Goal: Transaction & Acquisition: Book appointment/travel/reservation

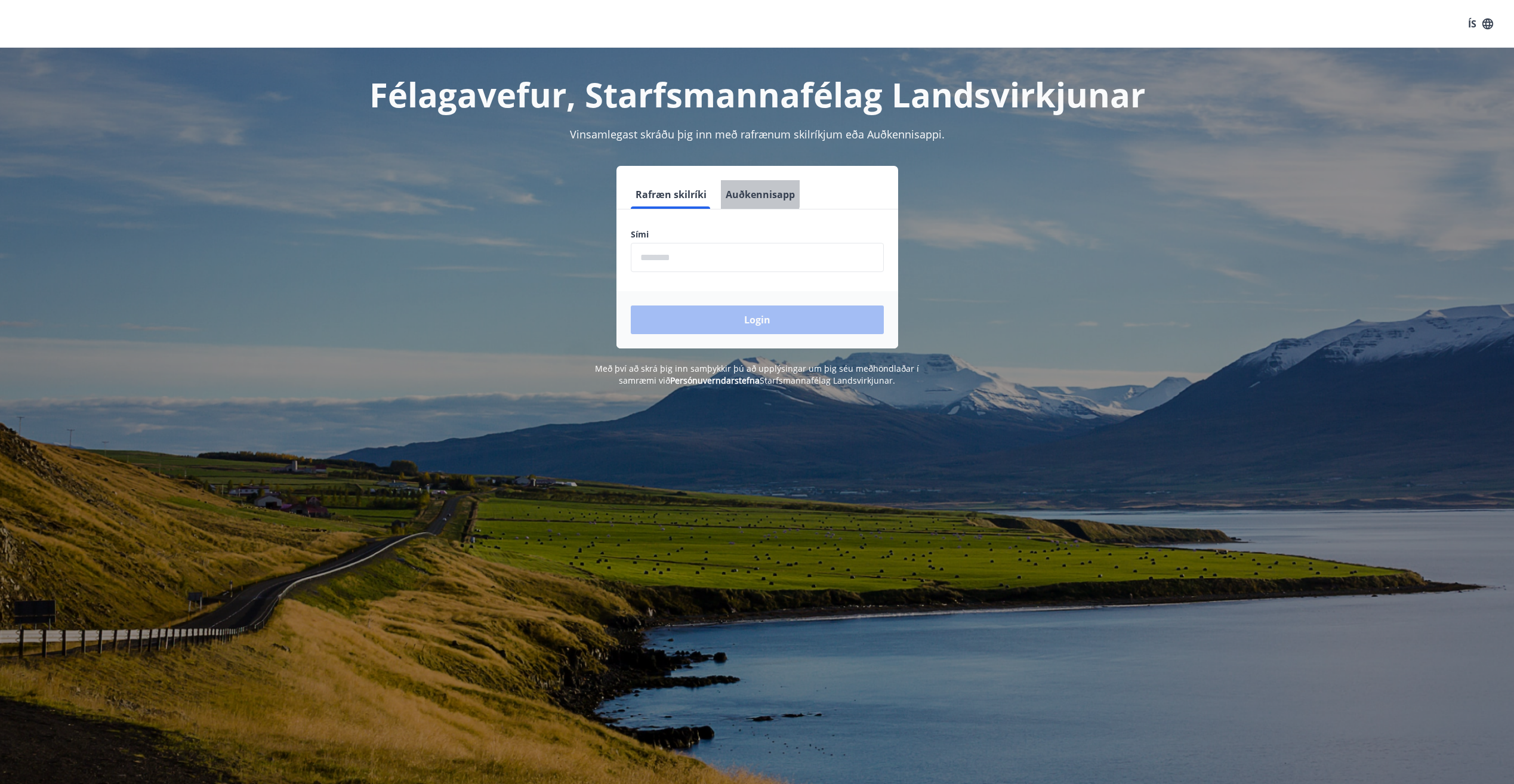
click at [751, 193] on button "Auðkennisapp" at bounding box center [761, 194] width 79 height 29
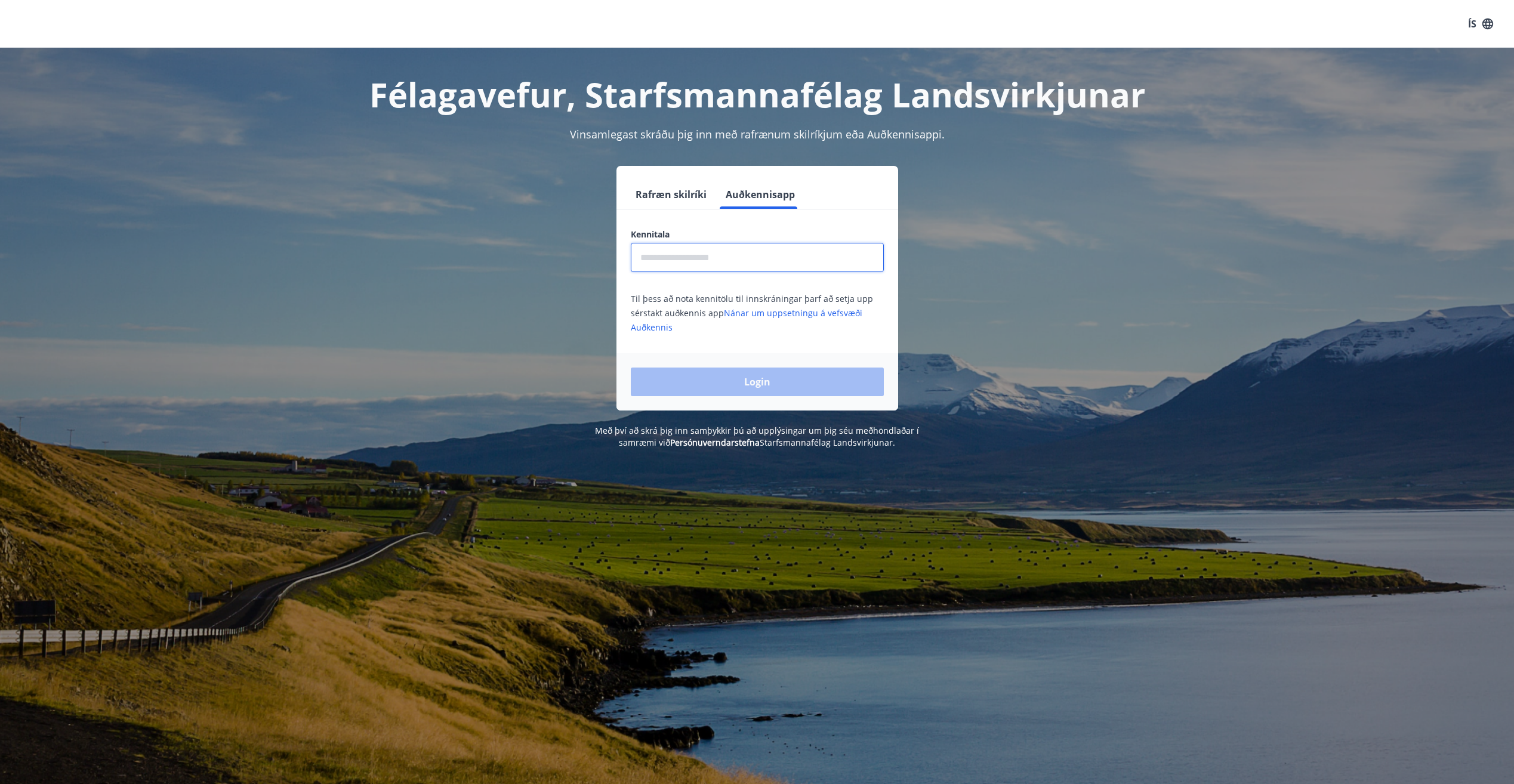
click at [686, 257] on input "text" at bounding box center [757, 257] width 253 height 29
type input "**********"
click at [738, 378] on button "Login" at bounding box center [757, 381] width 253 height 29
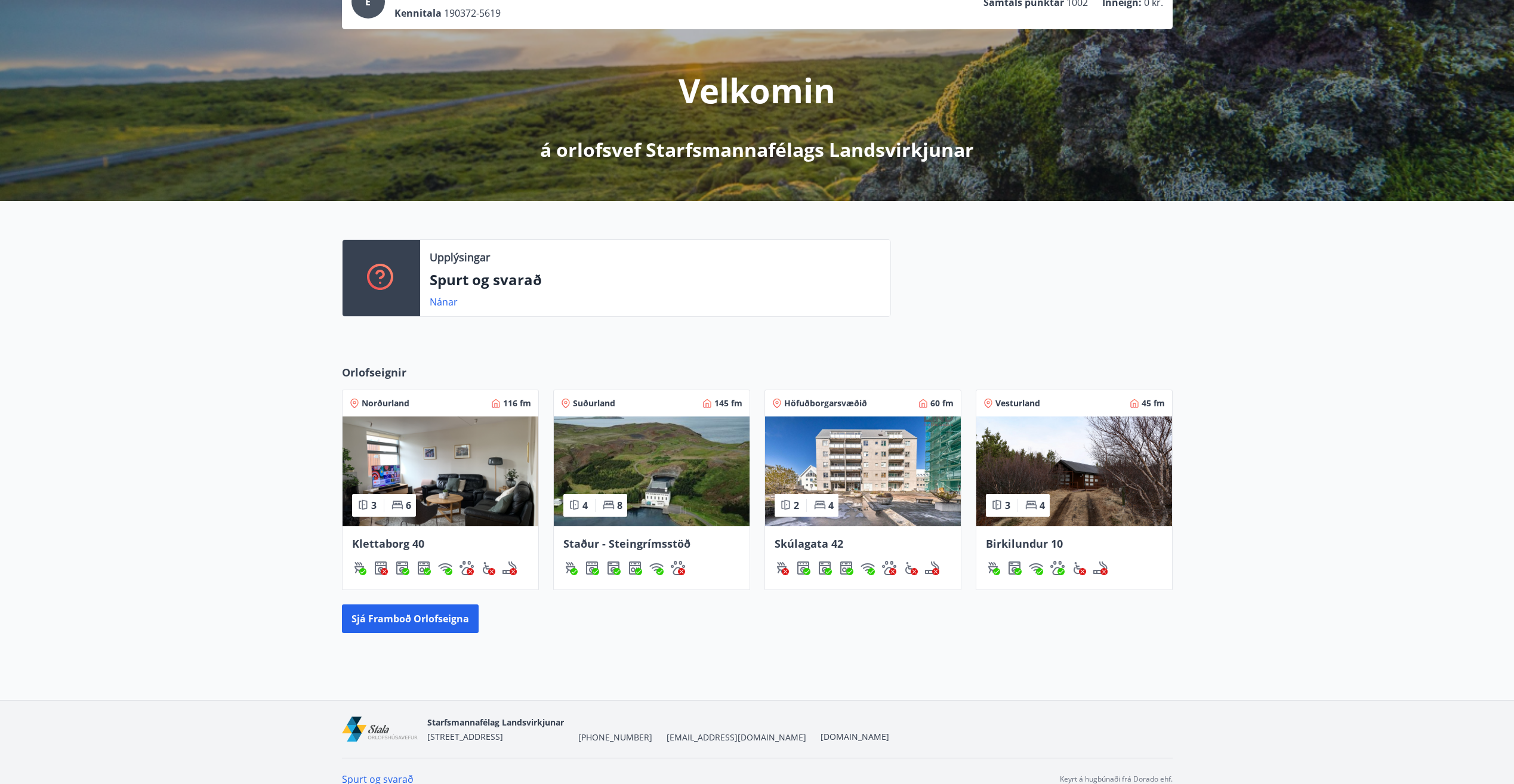
scroll to position [100, 0]
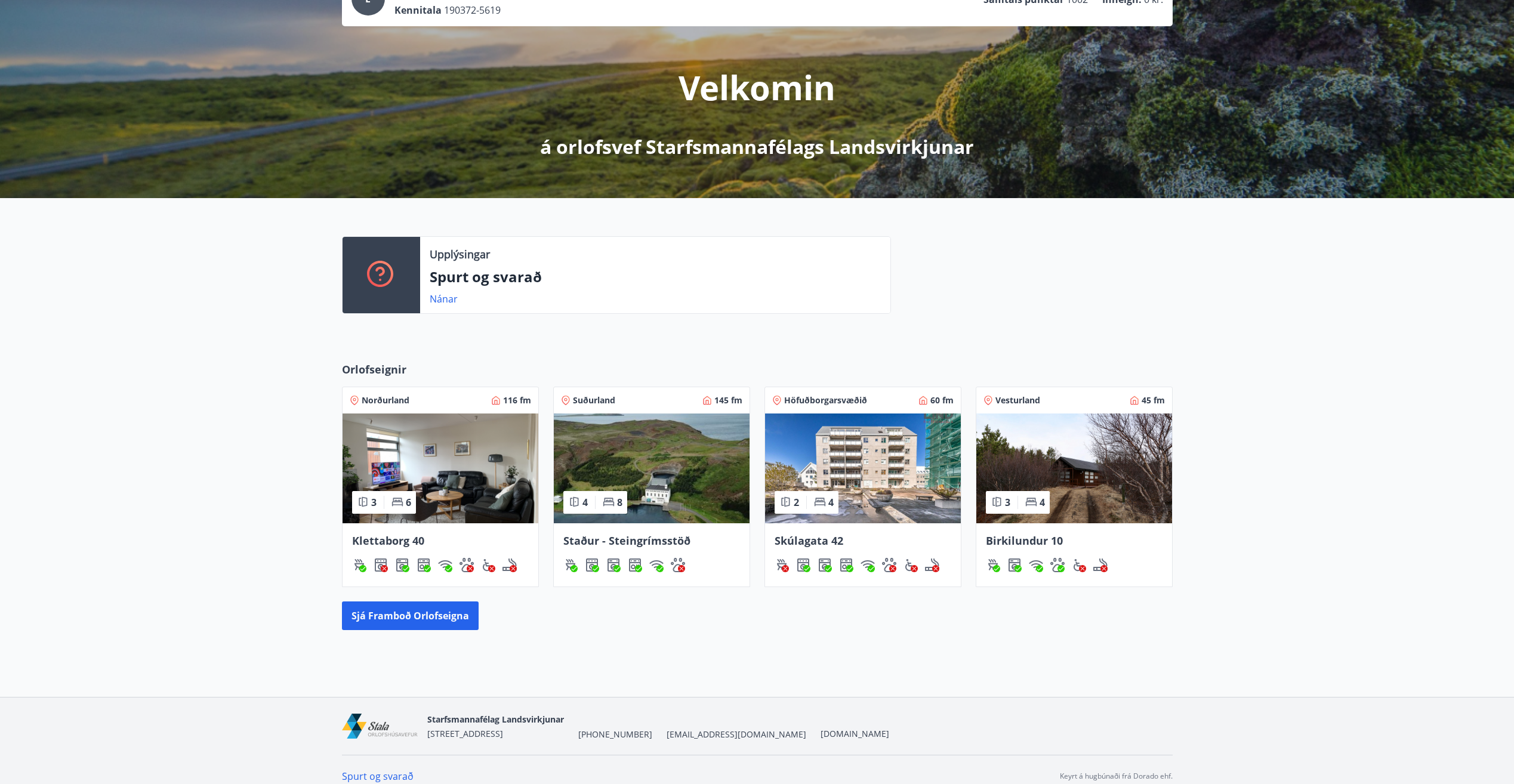
click at [451, 474] on img at bounding box center [440, 469] width 195 height 110
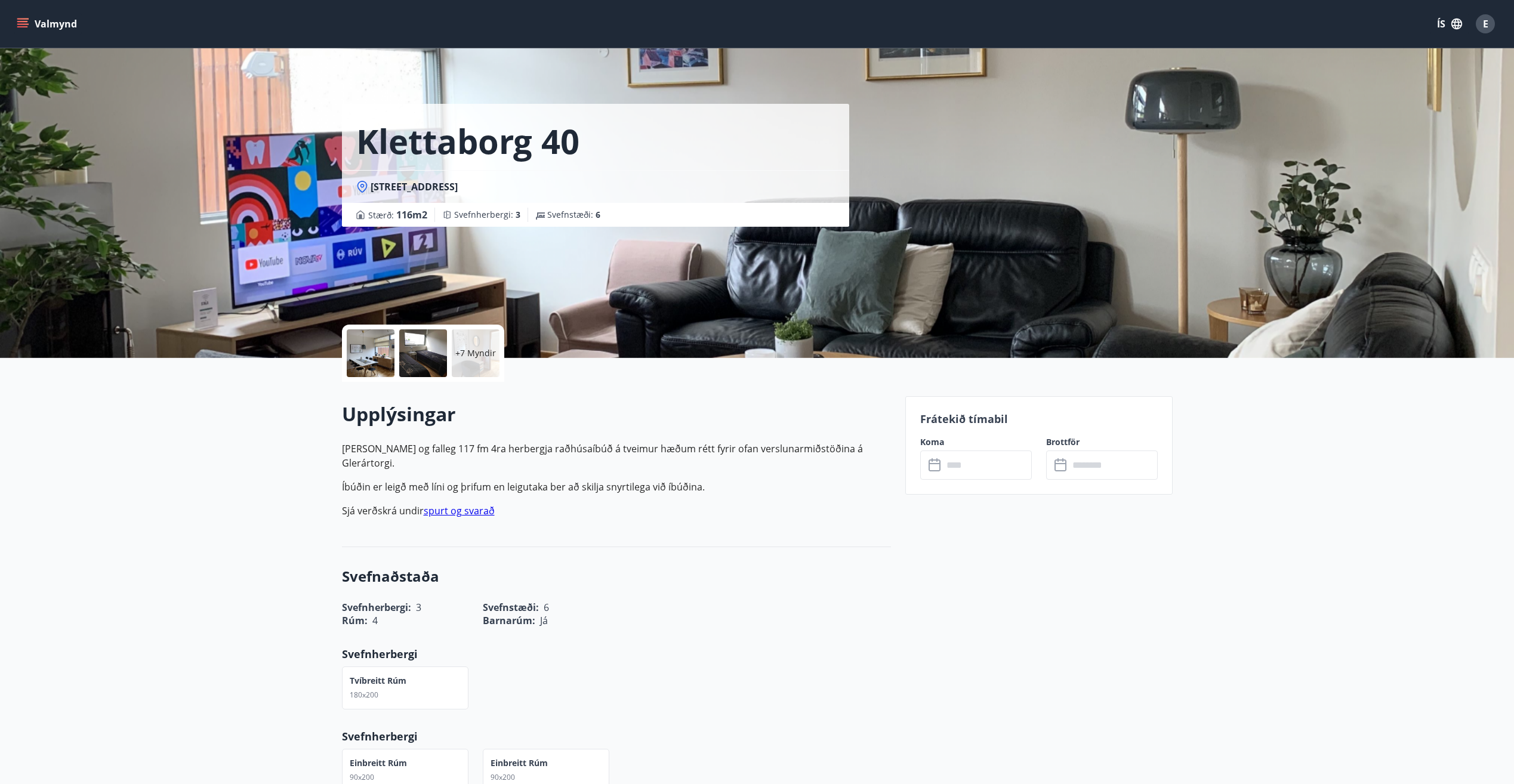
click at [972, 473] on input "text" at bounding box center [987, 464] width 89 height 29
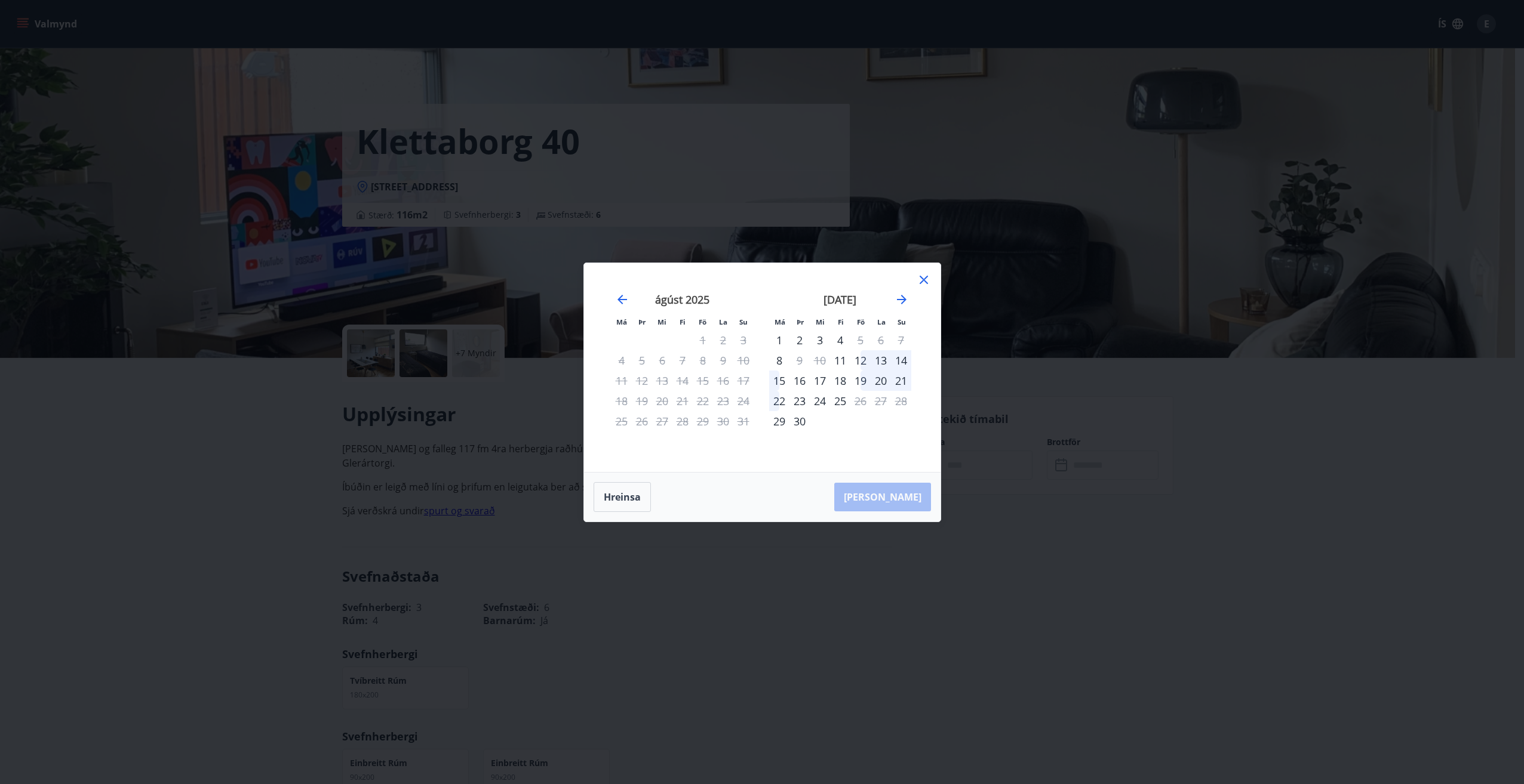
click at [923, 282] on icon at bounding box center [923, 279] width 14 height 14
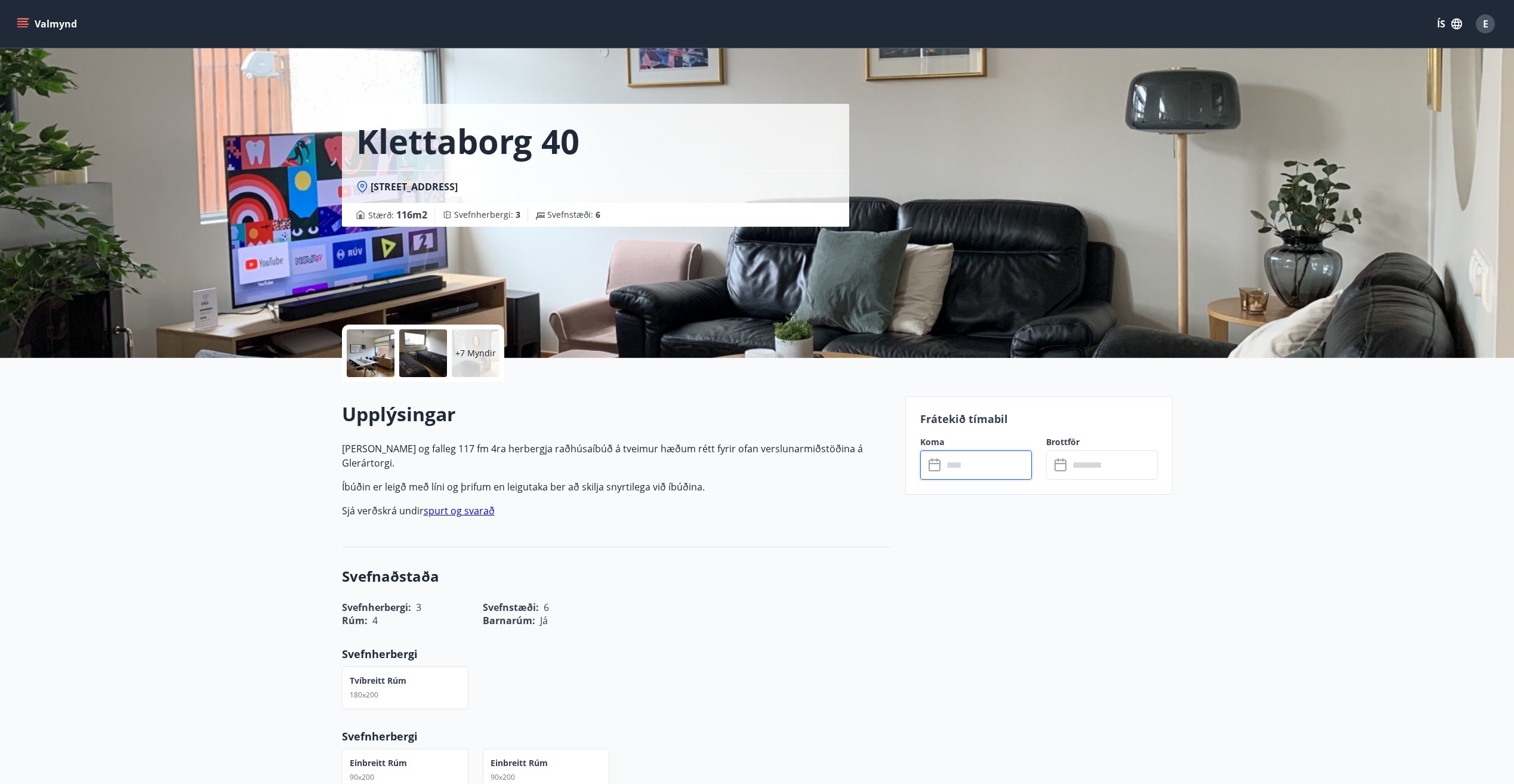
click at [972, 468] on input "text" at bounding box center [987, 464] width 89 height 29
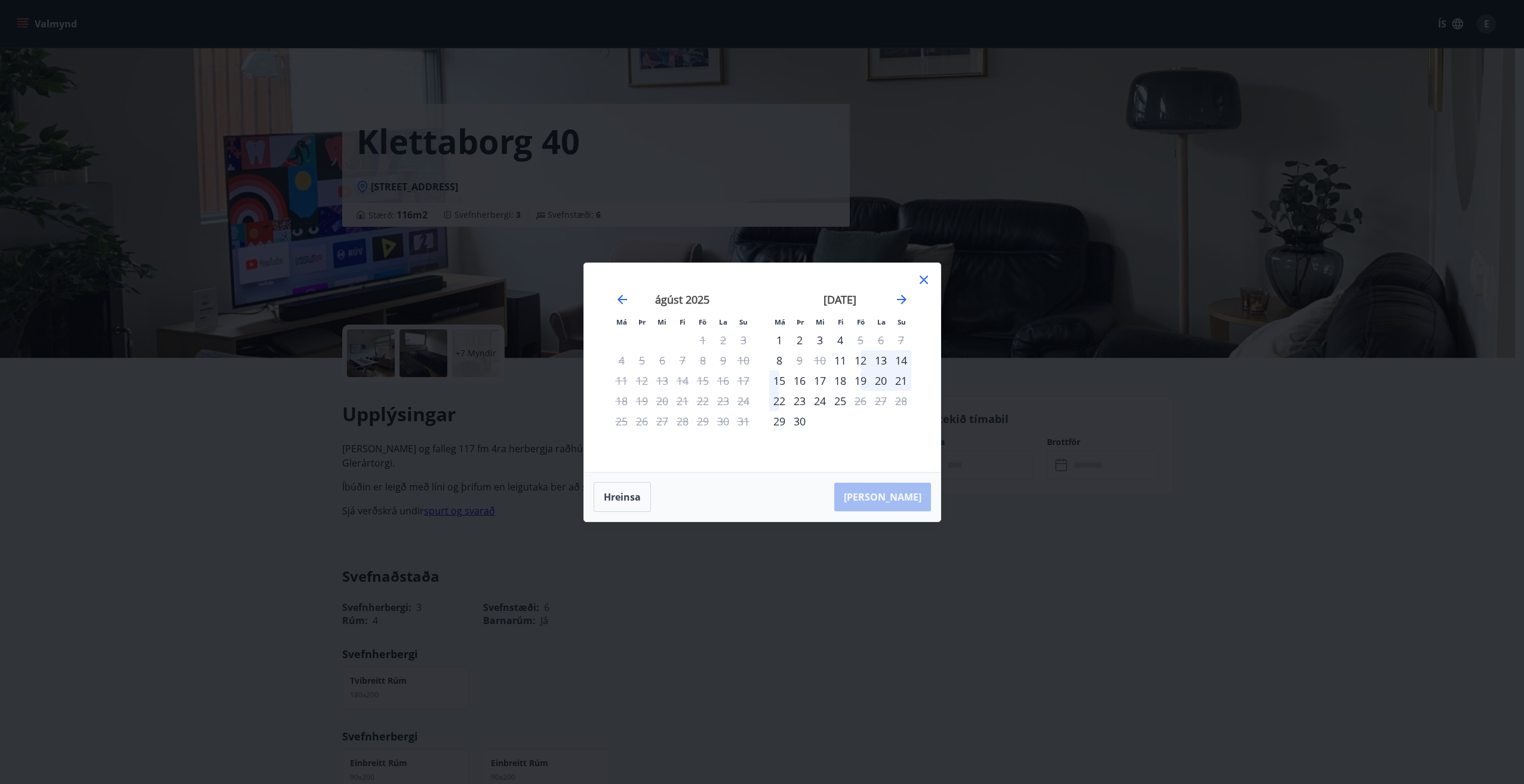
click at [923, 280] on icon at bounding box center [924, 279] width 8 height 8
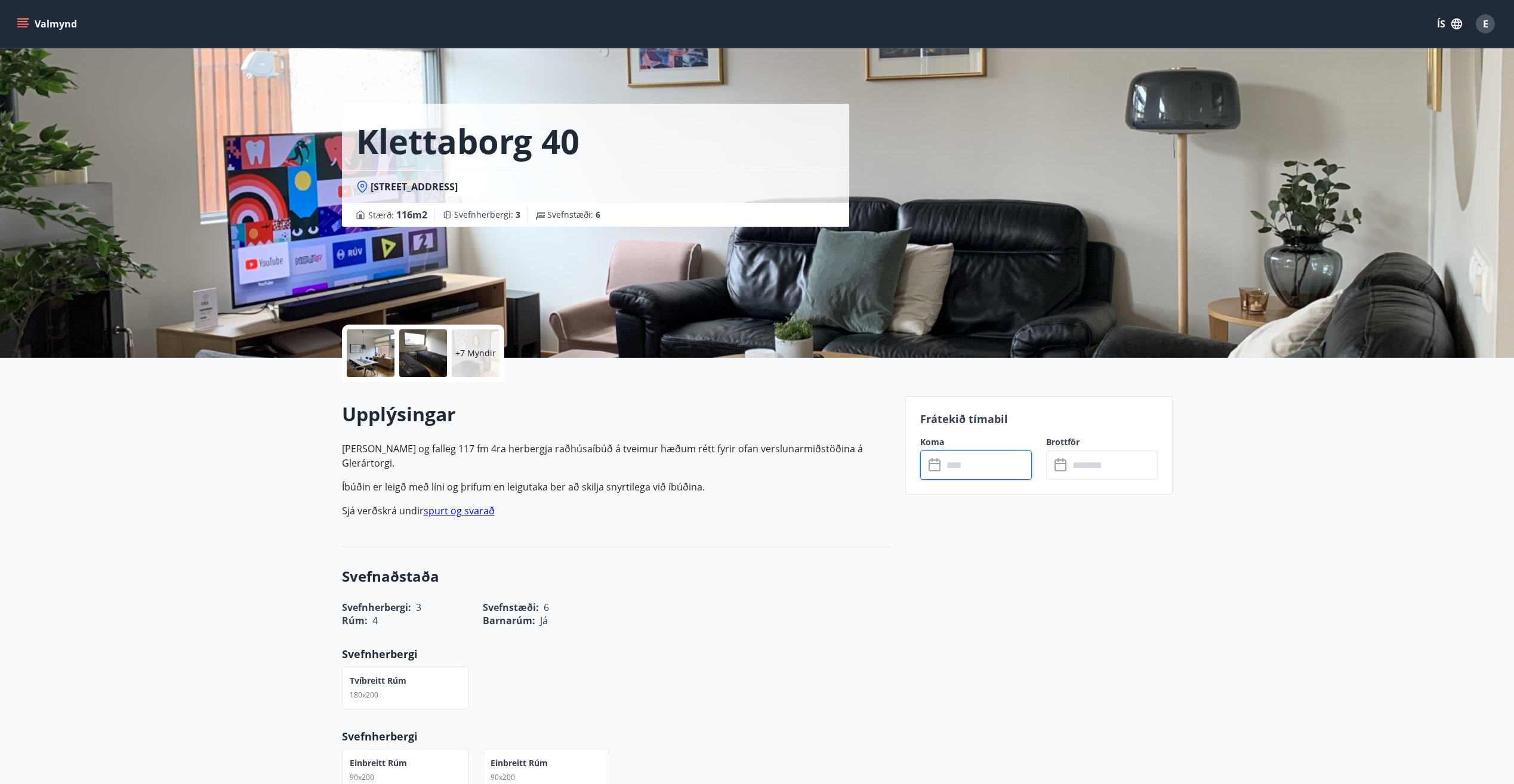
click at [990, 471] on input "text" at bounding box center [987, 464] width 89 height 29
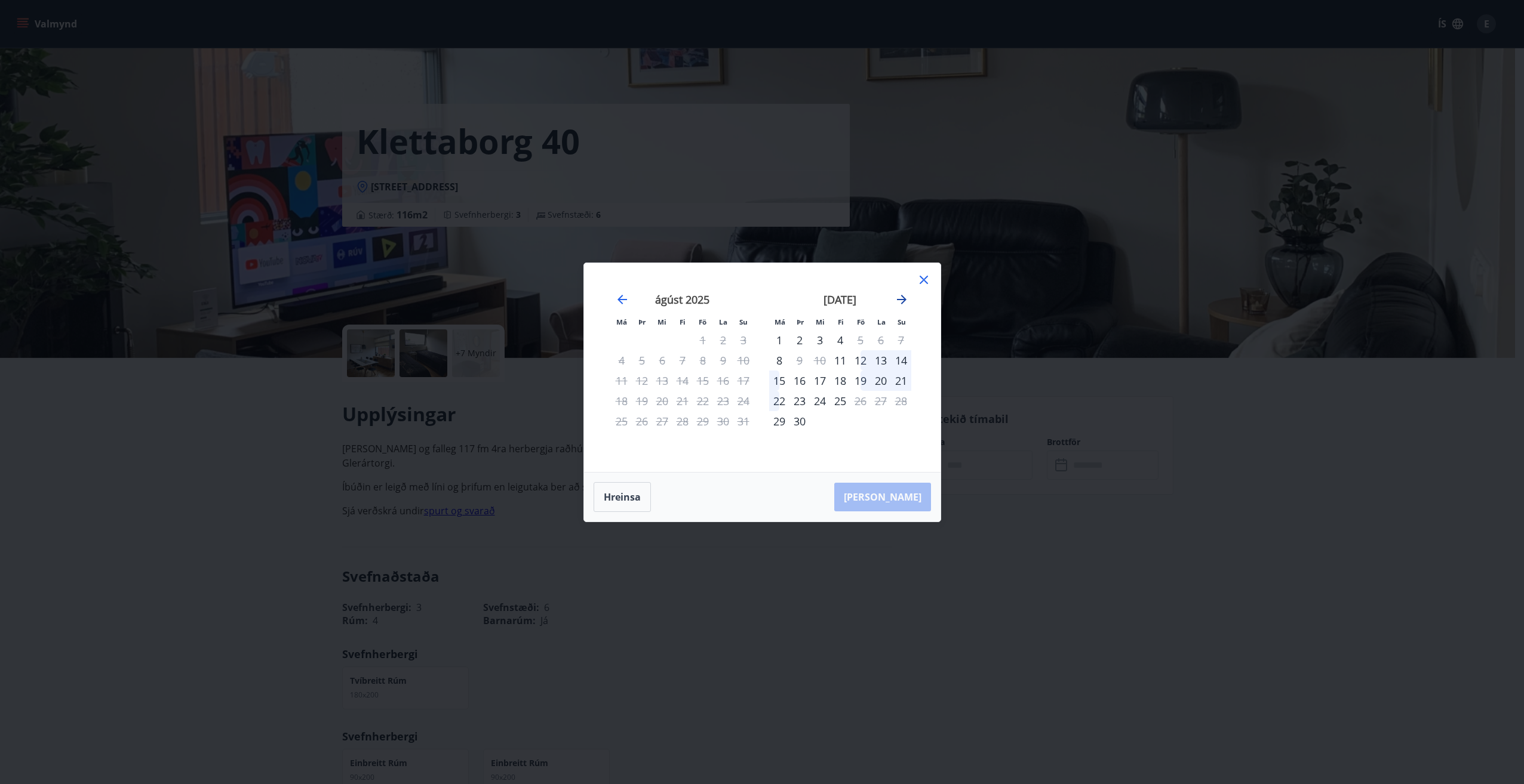
click at [902, 300] on icon "Move forward to switch to the next month." at bounding box center [901, 300] width 9 height 9
click at [905, 300] on icon "Move forward to switch to the next month." at bounding box center [901, 300] width 9 height 9
click at [903, 302] on icon "Move forward to switch to the next month." at bounding box center [901, 300] width 9 height 9
click at [618, 300] on icon "Move backward to switch to the previous month." at bounding box center [622, 300] width 9 height 9
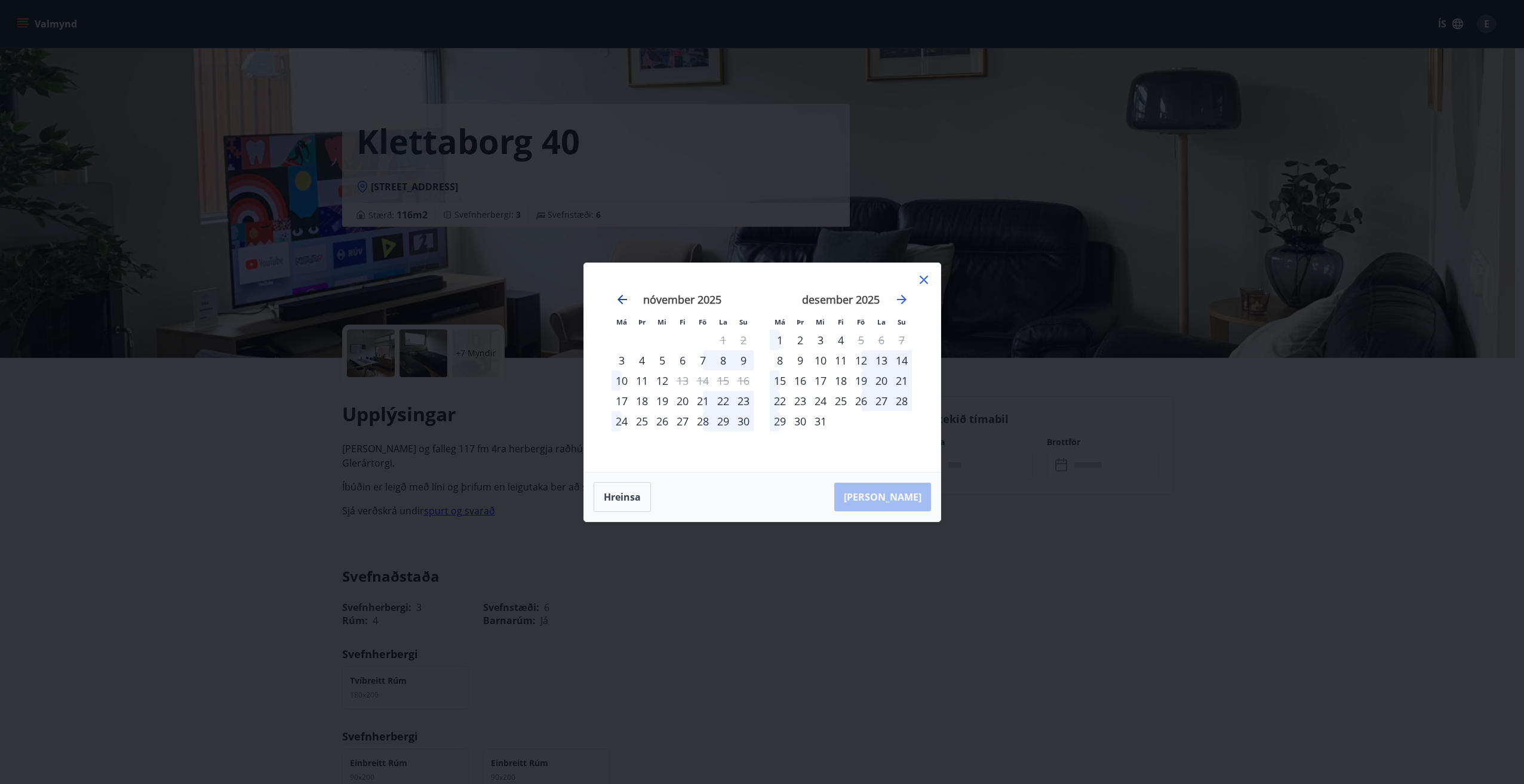
click at [618, 300] on icon "Move backward to switch to the previous month." at bounding box center [622, 300] width 9 height 9
click at [105, 117] on div "Má Þr Mi Fi Fö La Su Má Þr Mi Fi Fö La Su [DATE] 1 2 3 4 5 6 7 8 9 10 11 12 13 …" at bounding box center [762, 392] width 1524 height 784
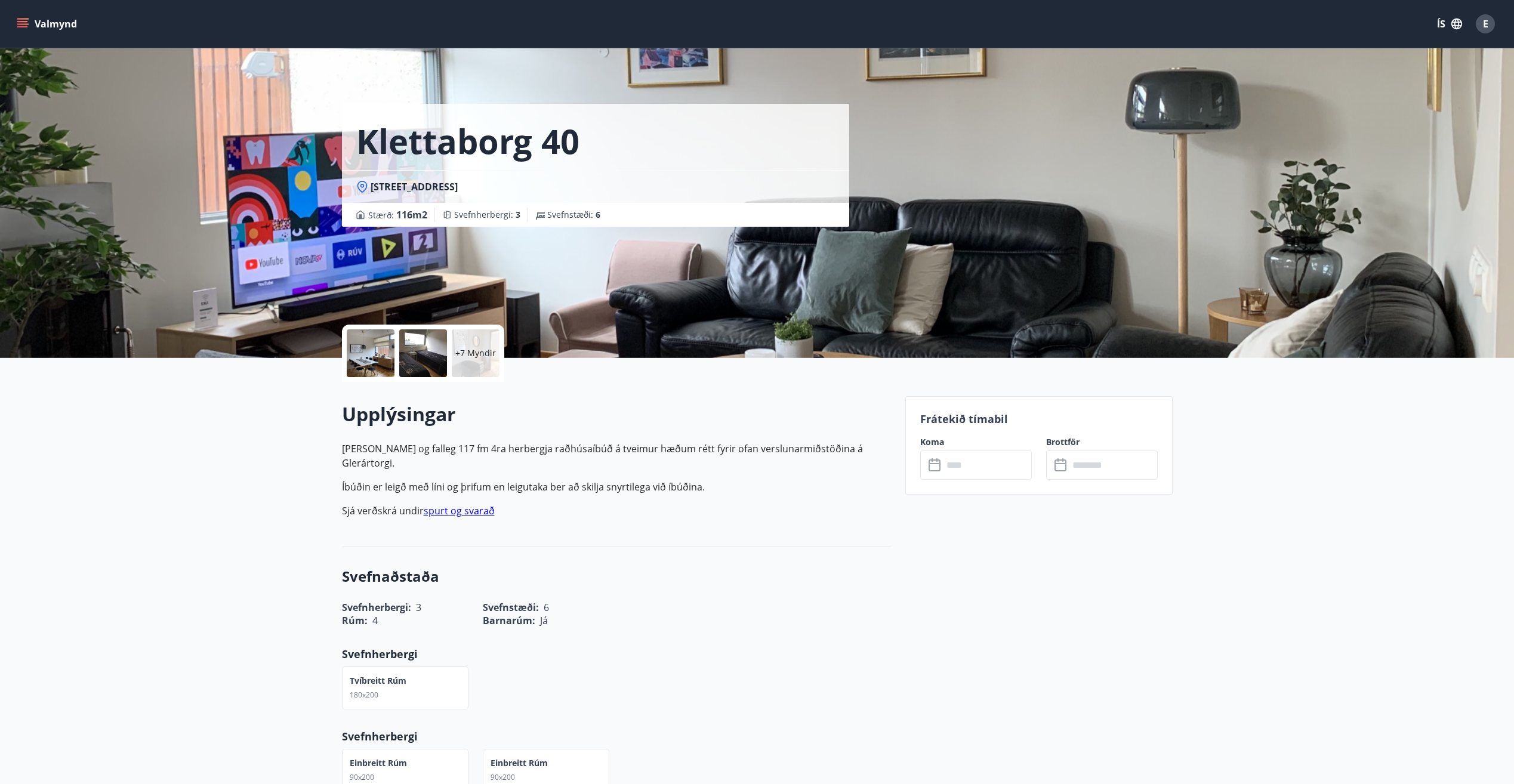
click at [21, 21] on icon "menu" at bounding box center [22, 23] width 12 height 12
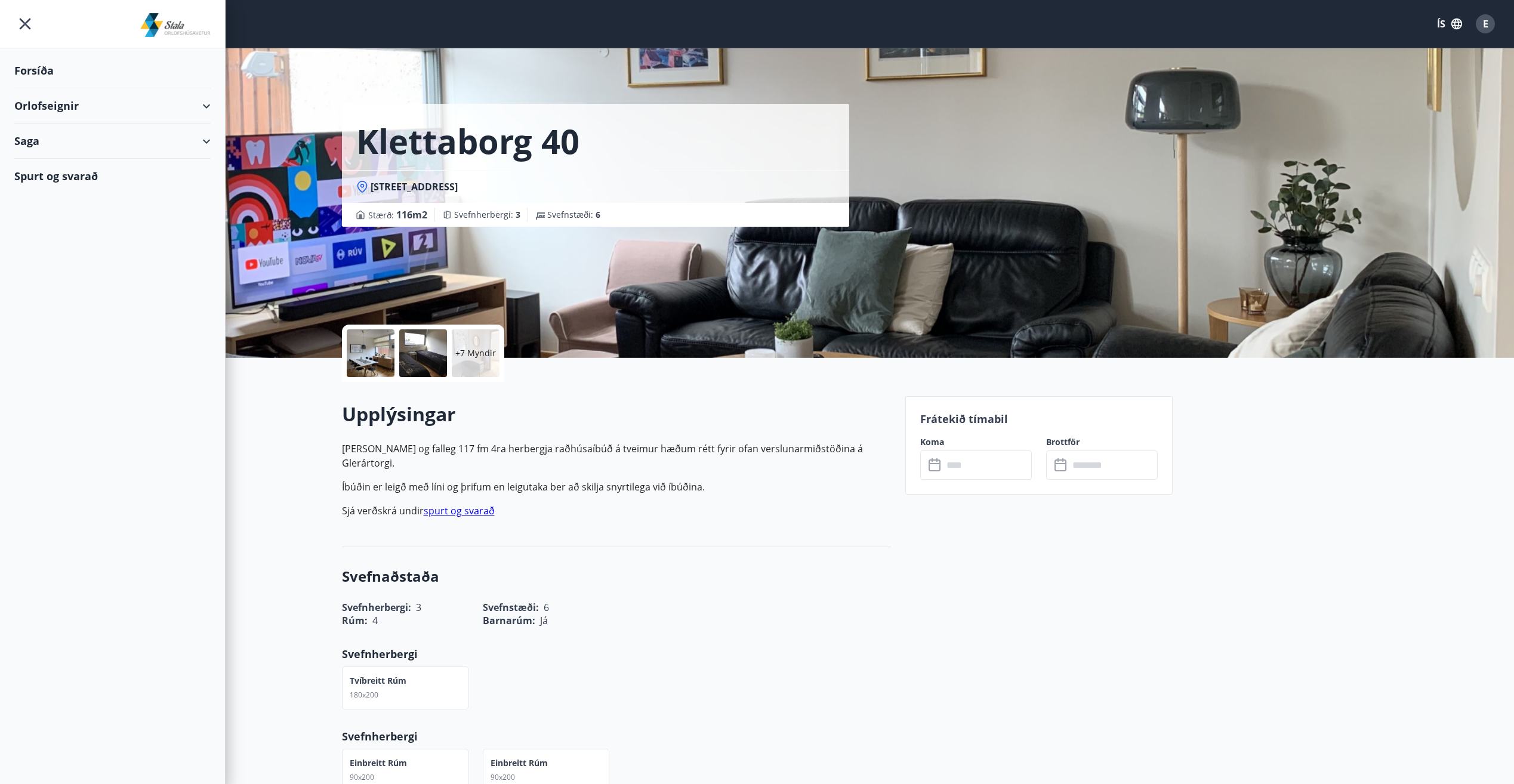
click at [91, 105] on div "Orlofseignir" at bounding box center [112, 107] width 196 height 36
click at [46, 139] on div "Framboð" at bounding box center [113, 135] width 178 height 25
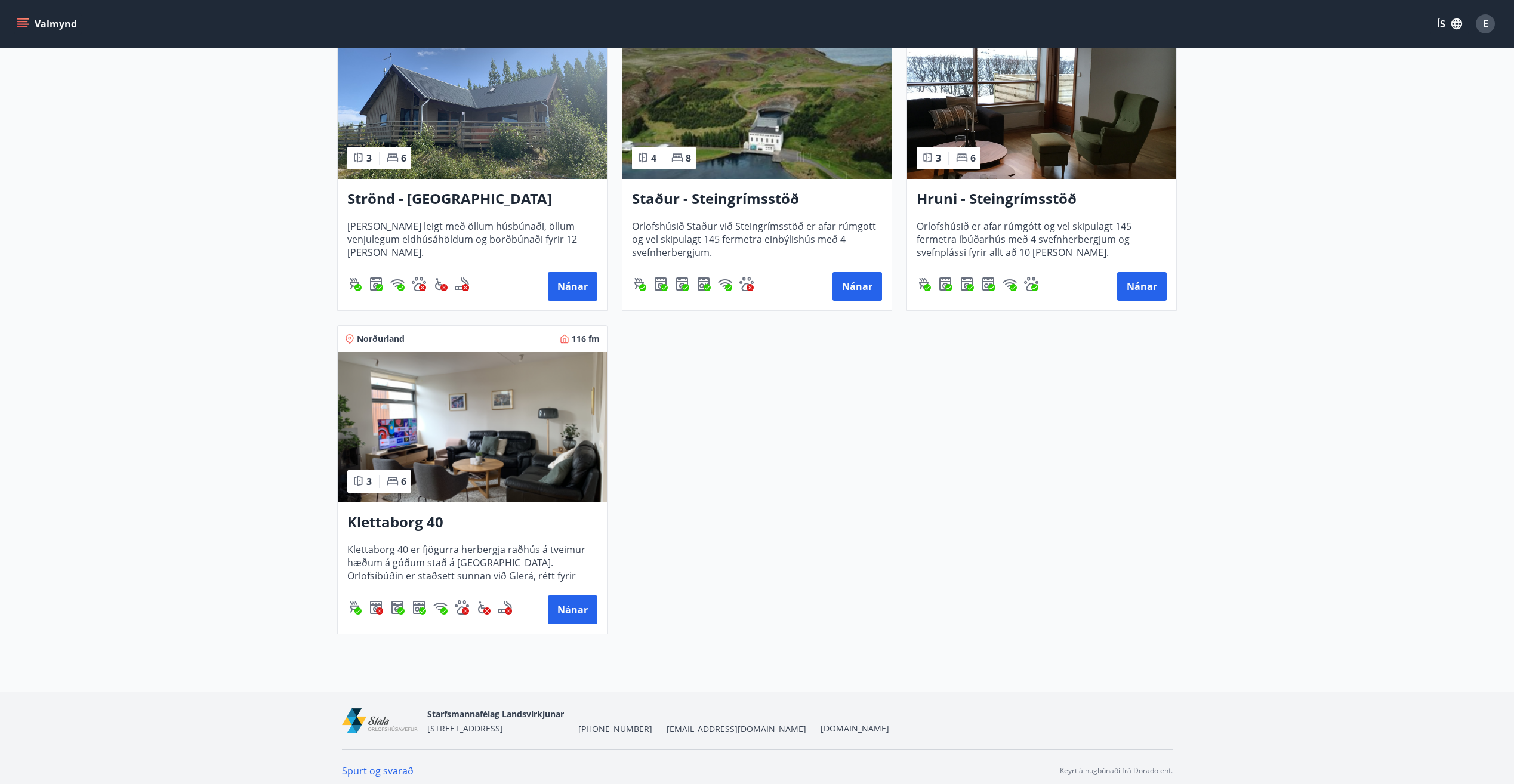
scroll to position [597, 0]
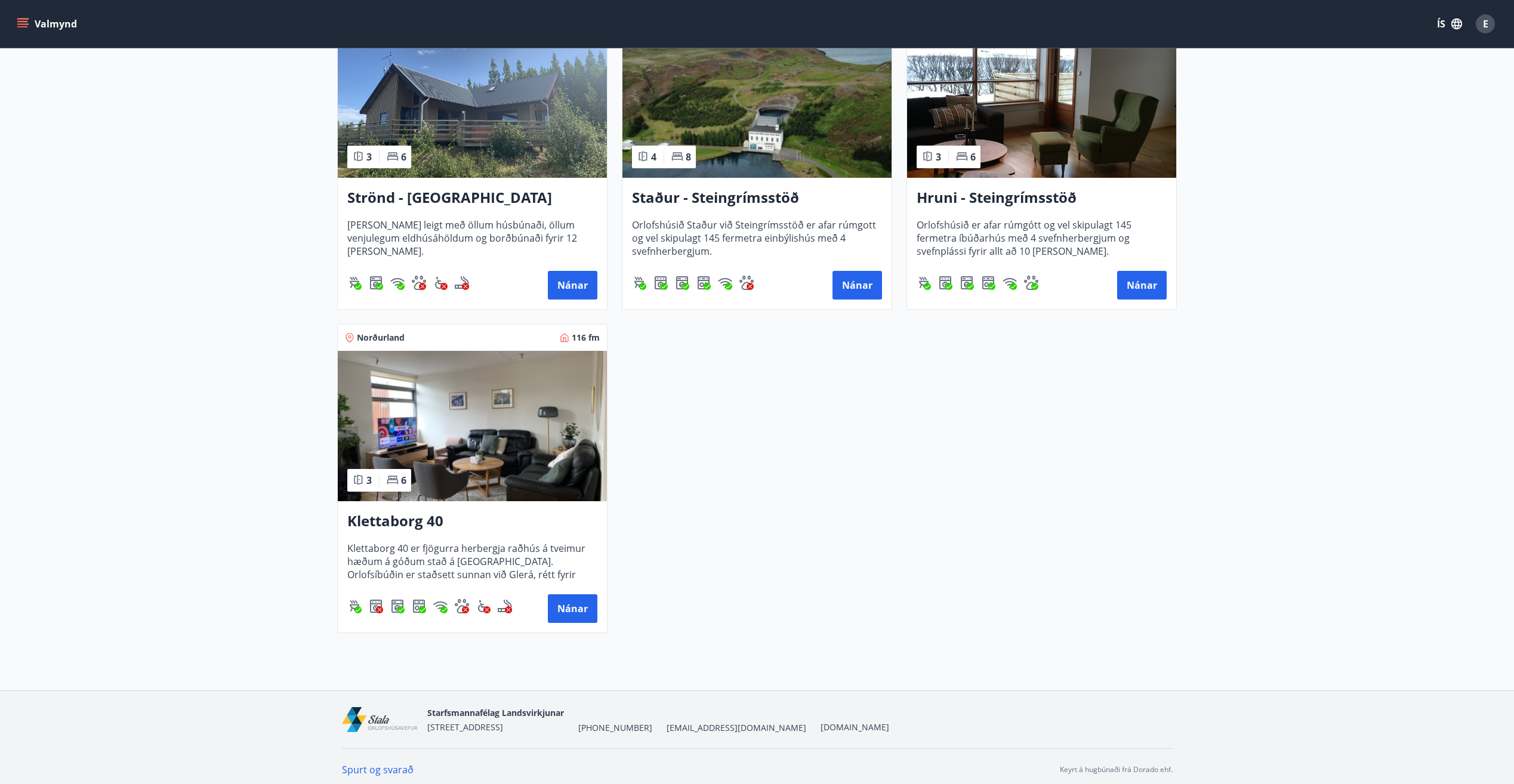
click at [389, 523] on h3 "Klettaborg 40" at bounding box center [473, 521] width 250 height 21
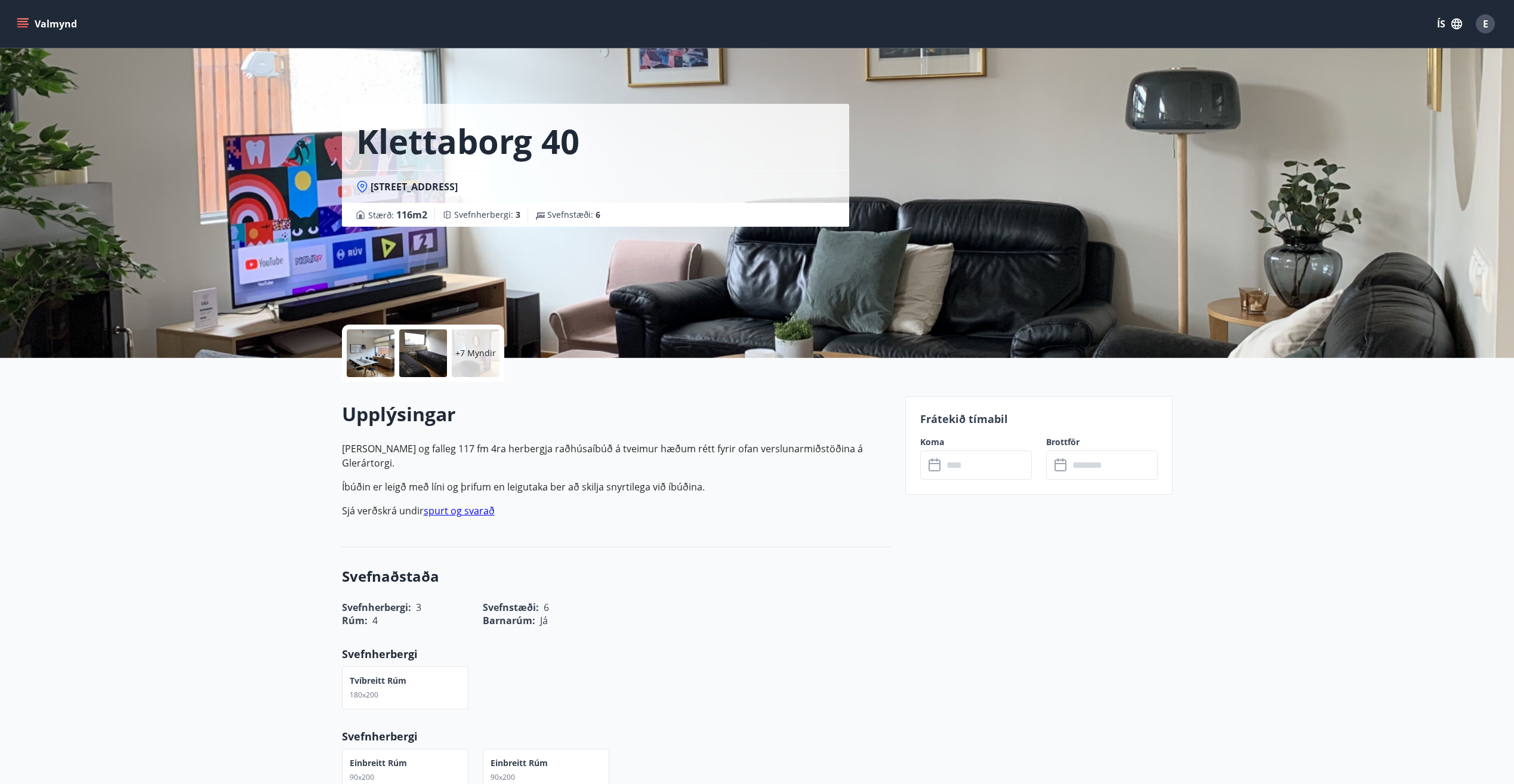
click at [973, 468] on input "text" at bounding box center [987, 464] width 89 height 29
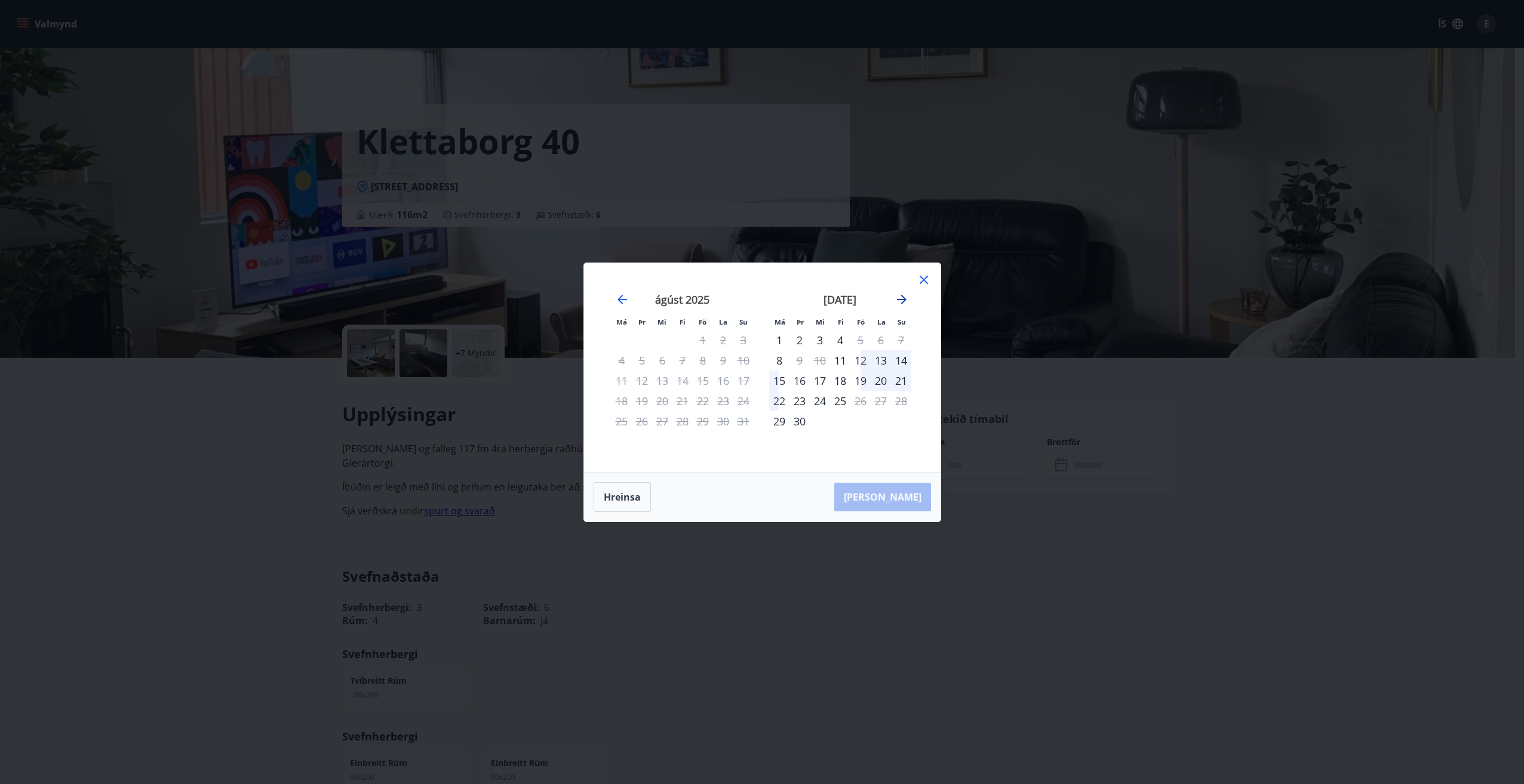
click at [904, 300] on icon "Move forward to switch to the next month." at bounding box center [901, 300] width 9 height 9
click at [621, 299] on icon "Move backward to switch to the previous month." at bounding box center [622, 300] width 9 height 9
click at [701, 362] on div "12" at bounding box center [703, 361] width 21 height 21
click at [645, 382] on div "16" at bounding box center [642, 381] width 21 height 21
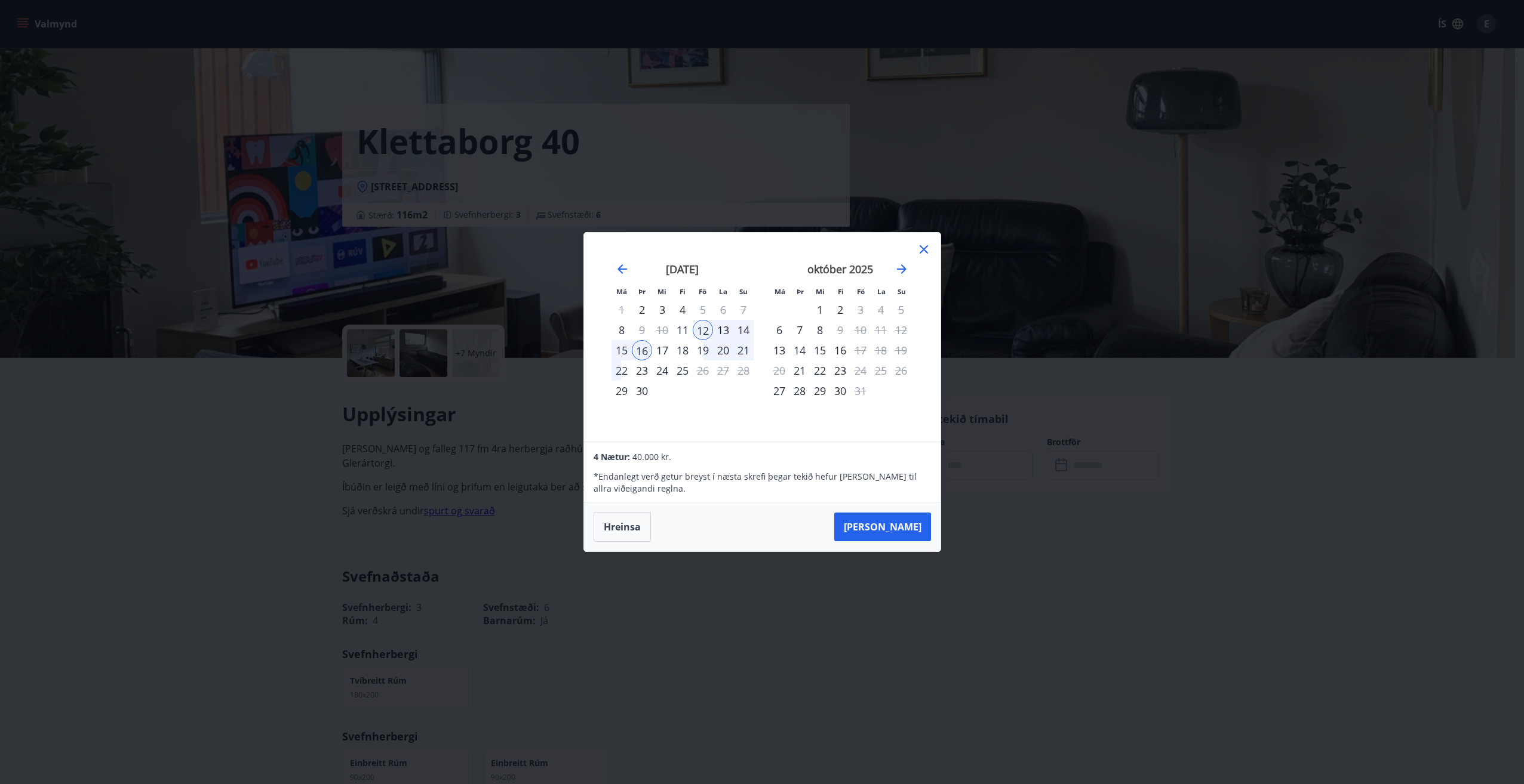
click at [622, 349] on div "15" at bounding box center [622, 350] width 21 height 21
click at [703, 330] on div "12" at bounding box center [703, 330] width 21 height 21
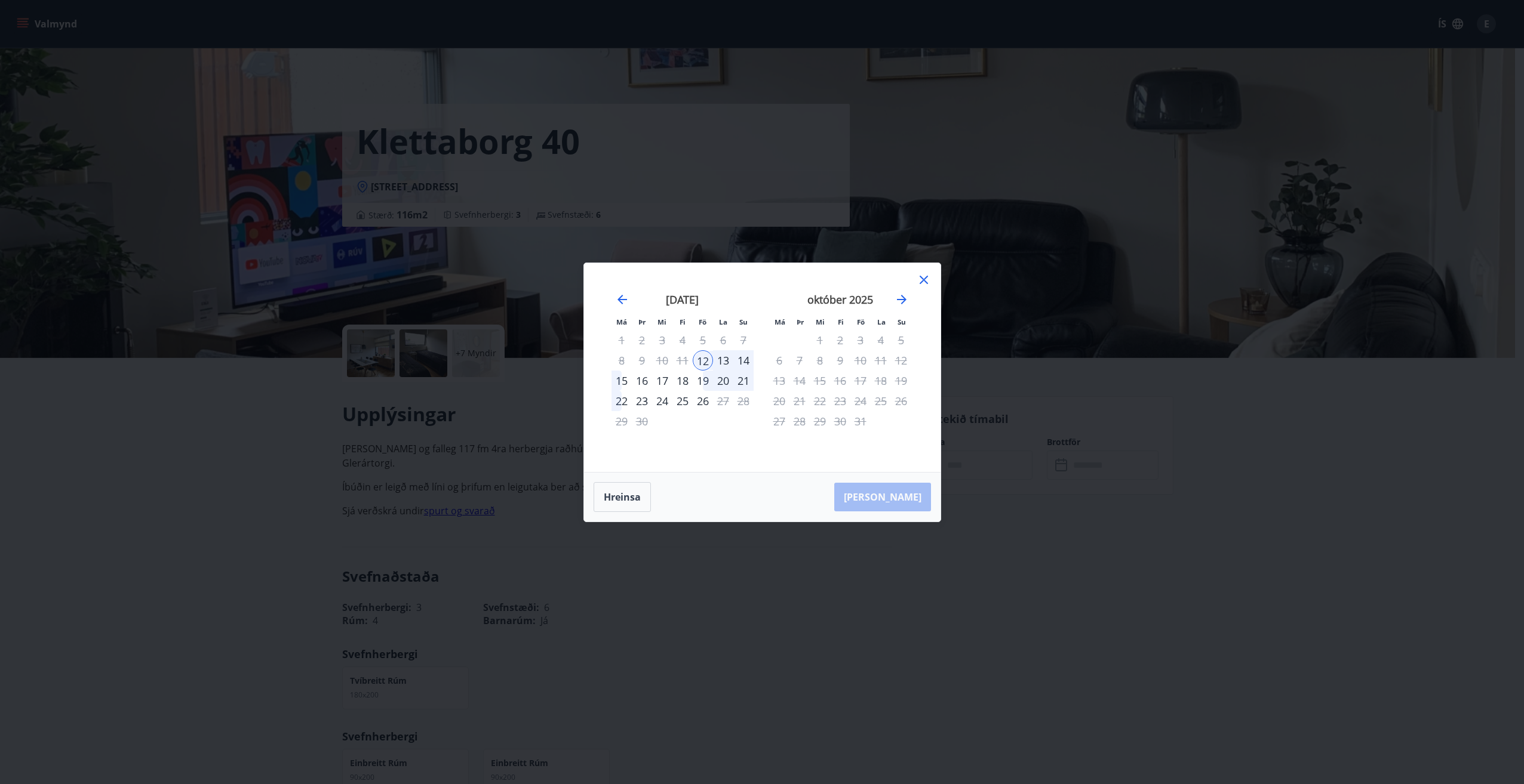
click at [923, 281] on icon at bounding box center [923, 279] width 14 height 14
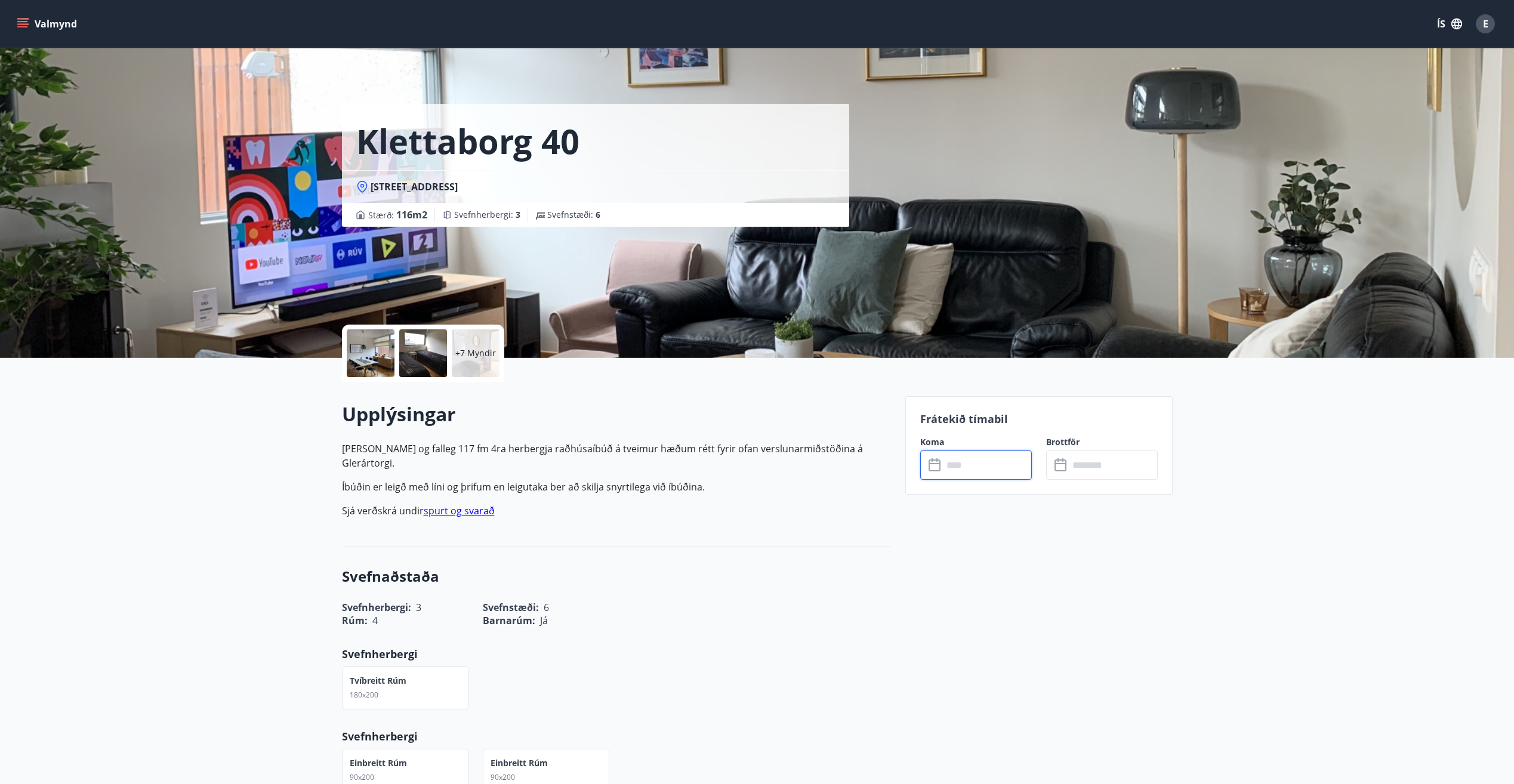
click at [978, 465] on input "text" at bounding box center [987, 464] width 89 height 29
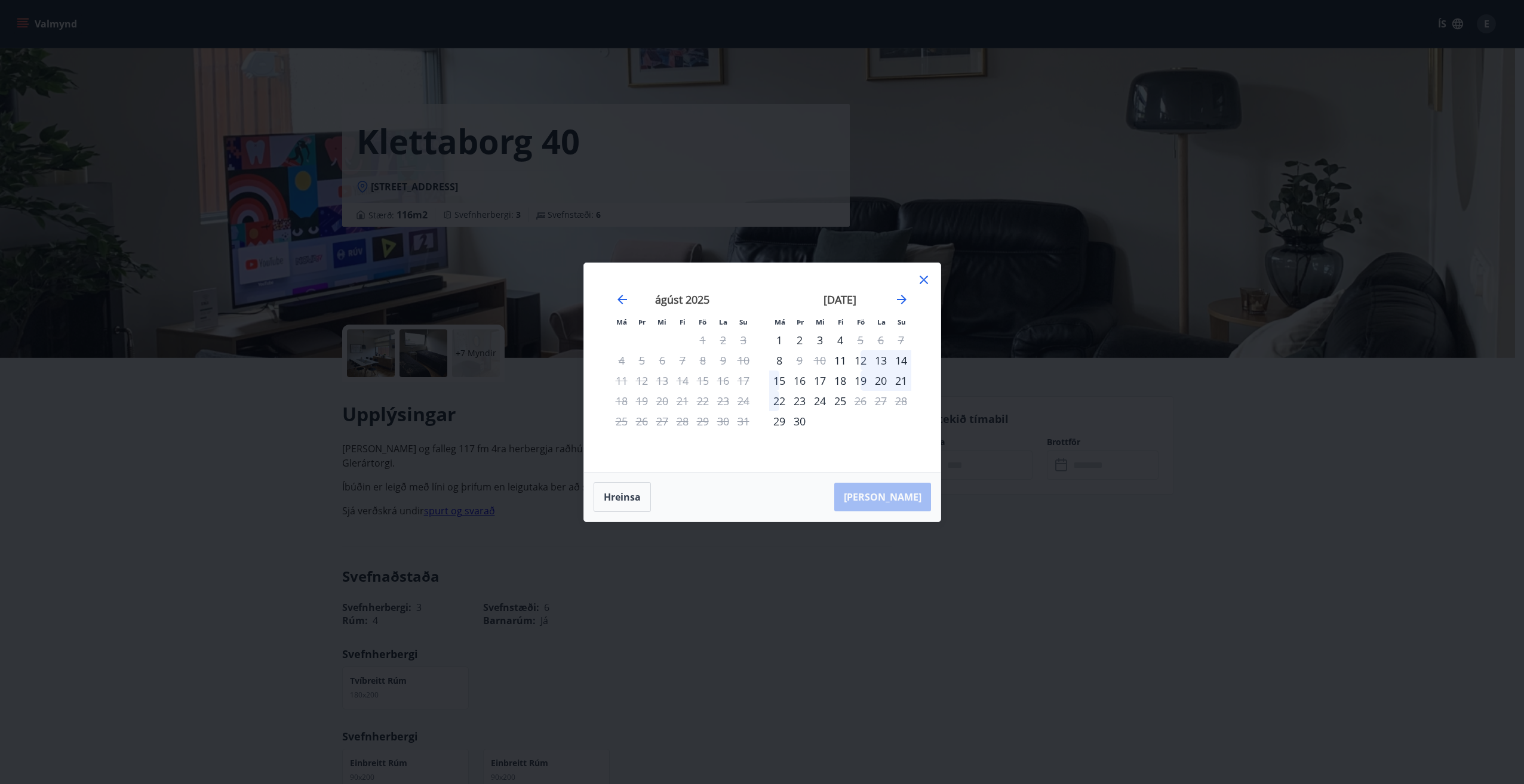
click at [858, 363] on div "12" at bounding box center [860, 361] width 21 height 21
click at [799, 380] on div "16" at bounding box center [799, 381] width 21 height 21
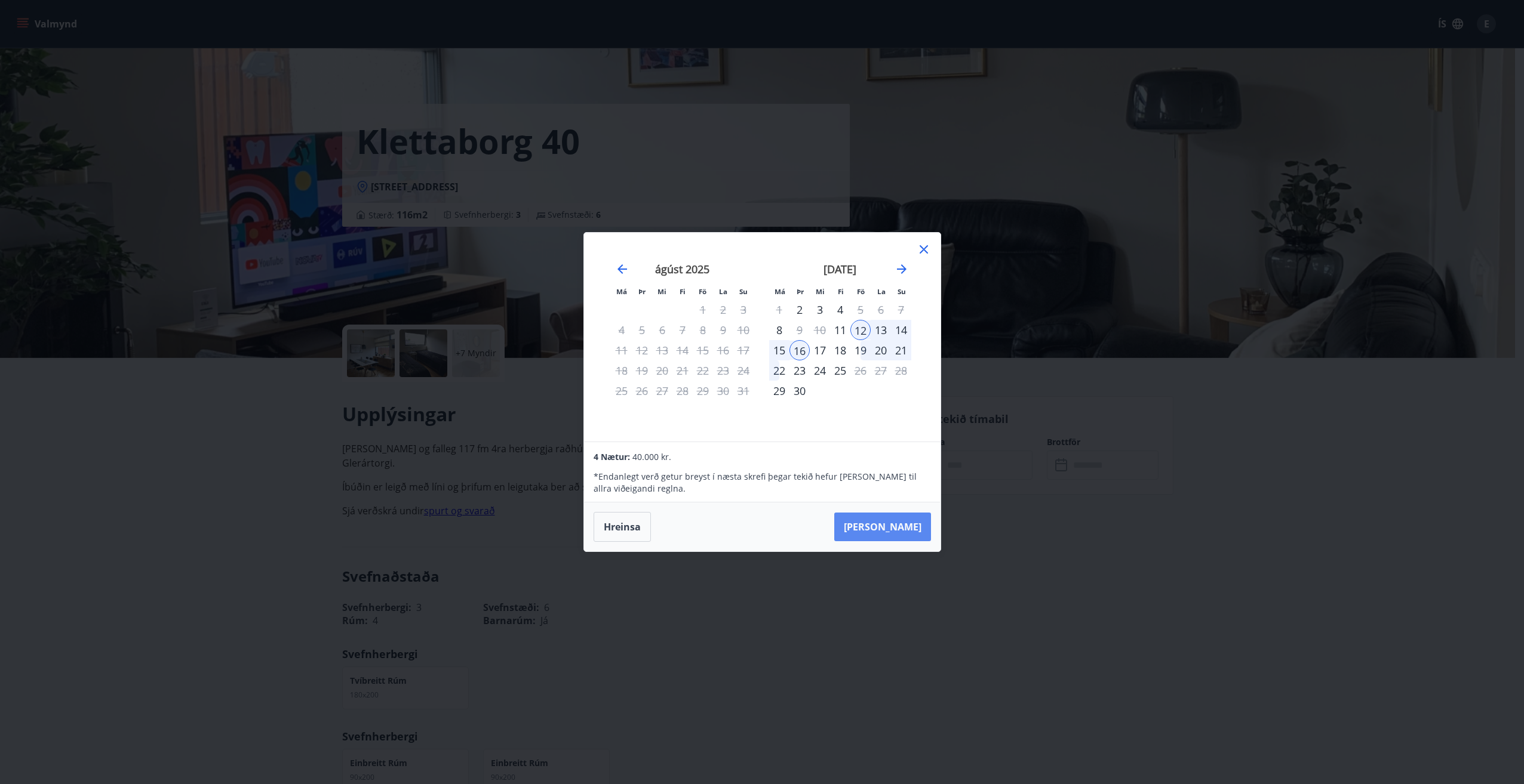
click at [905, 530] on button "[PERSON_NAME]" at bounding box center [882, 527] width 96 height 29
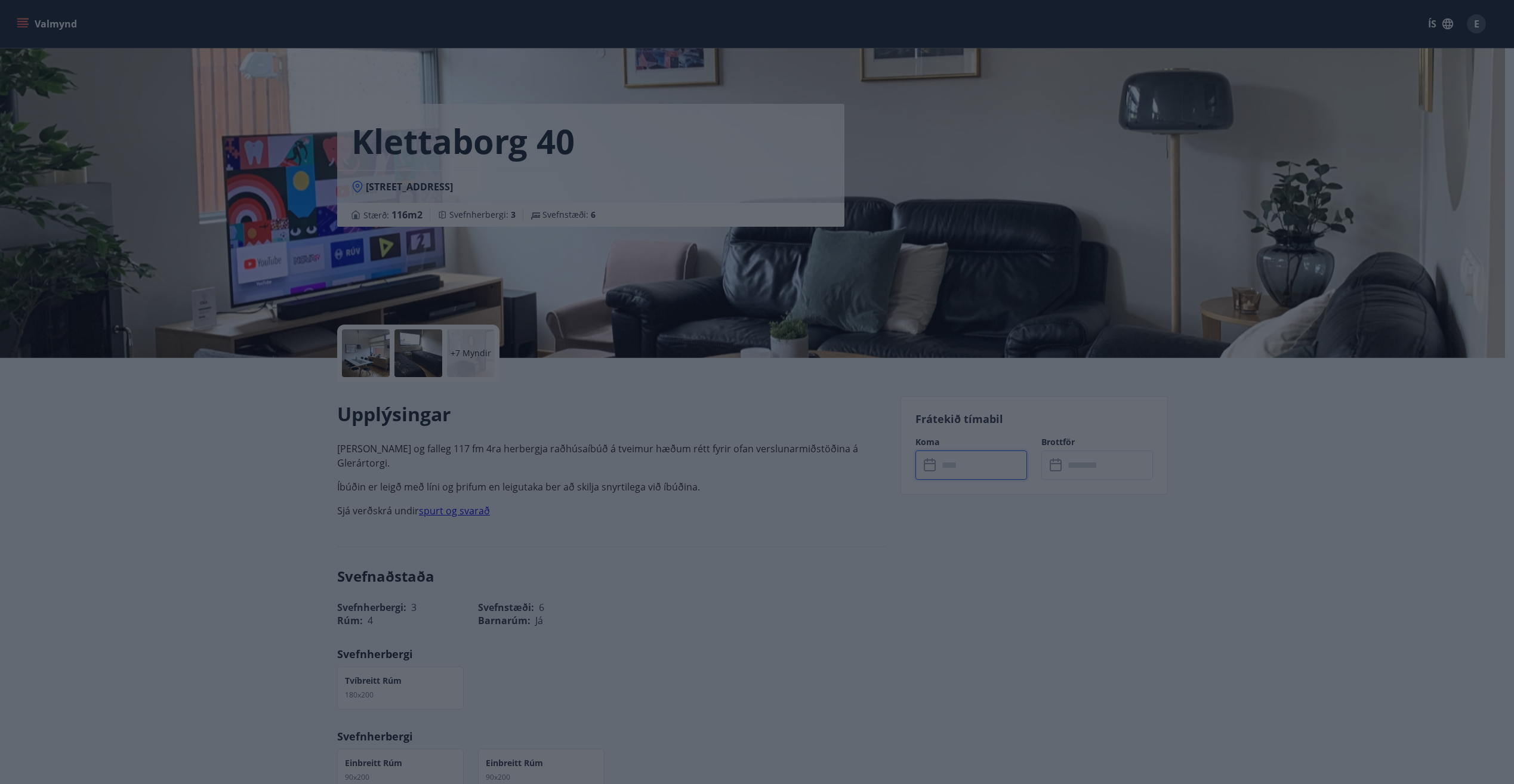
type input "******"
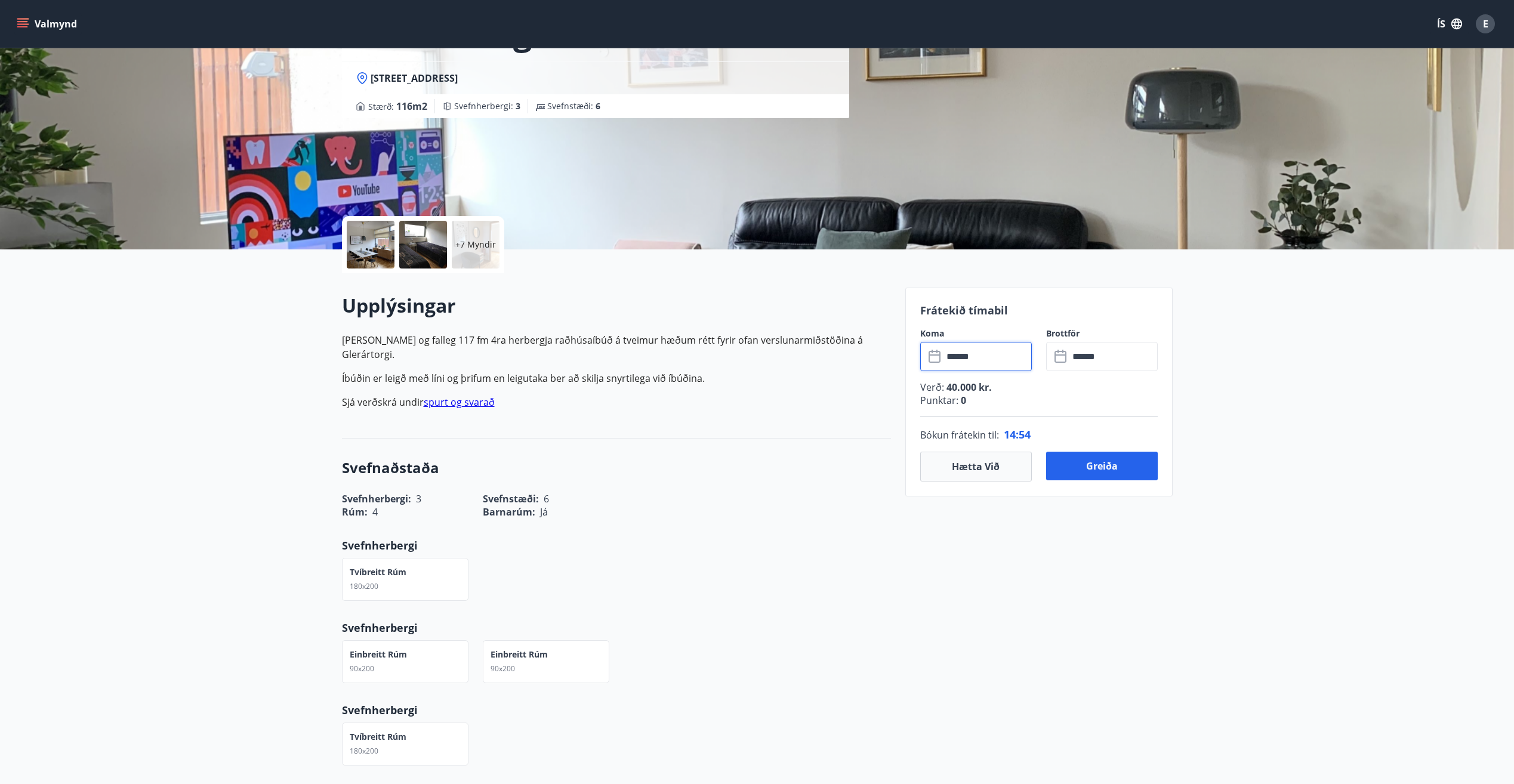
scroll to position [120, 0]
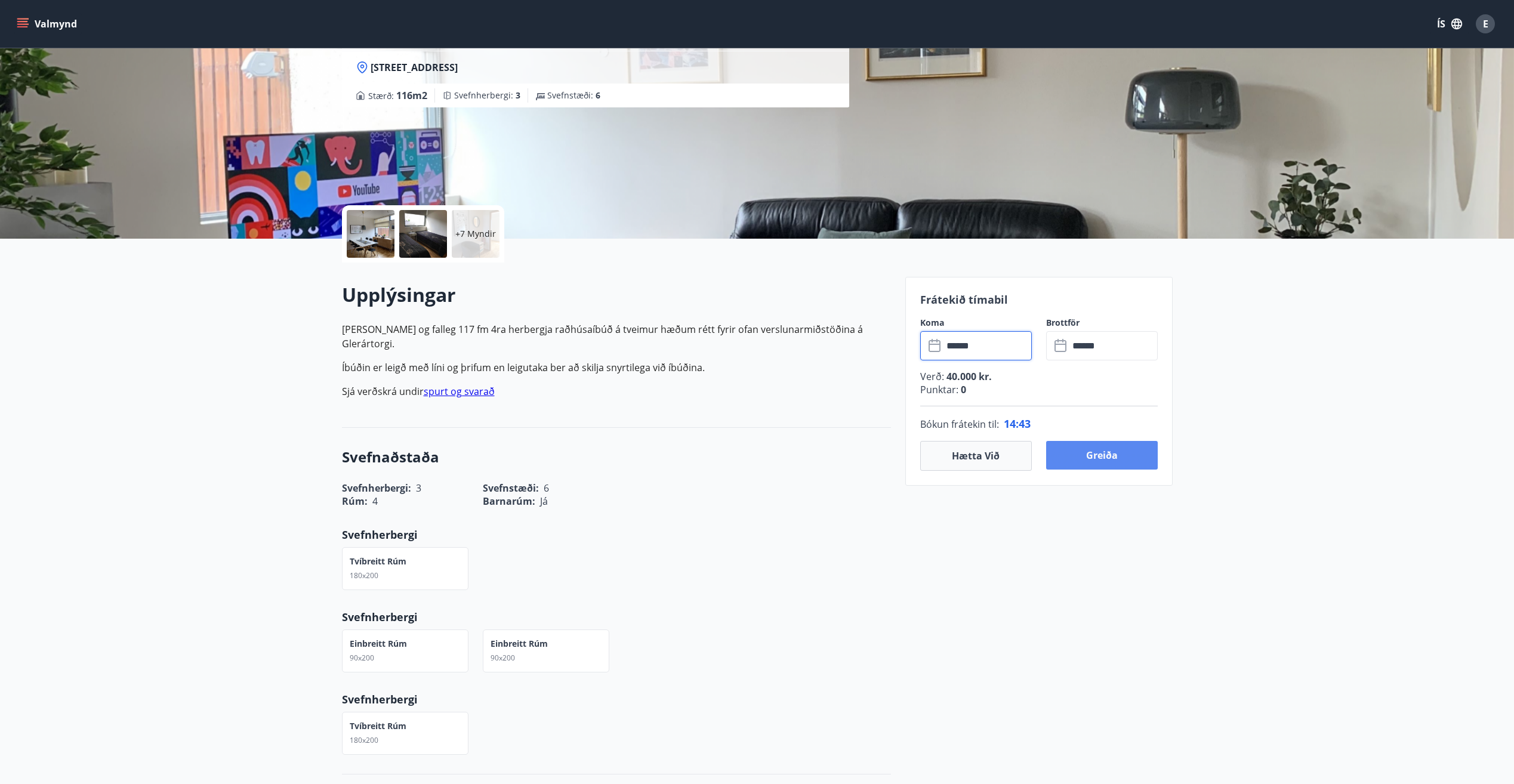
click at [1113, 457] on button "Greiða" at bounding box center [1102, 455] width 111 height 29
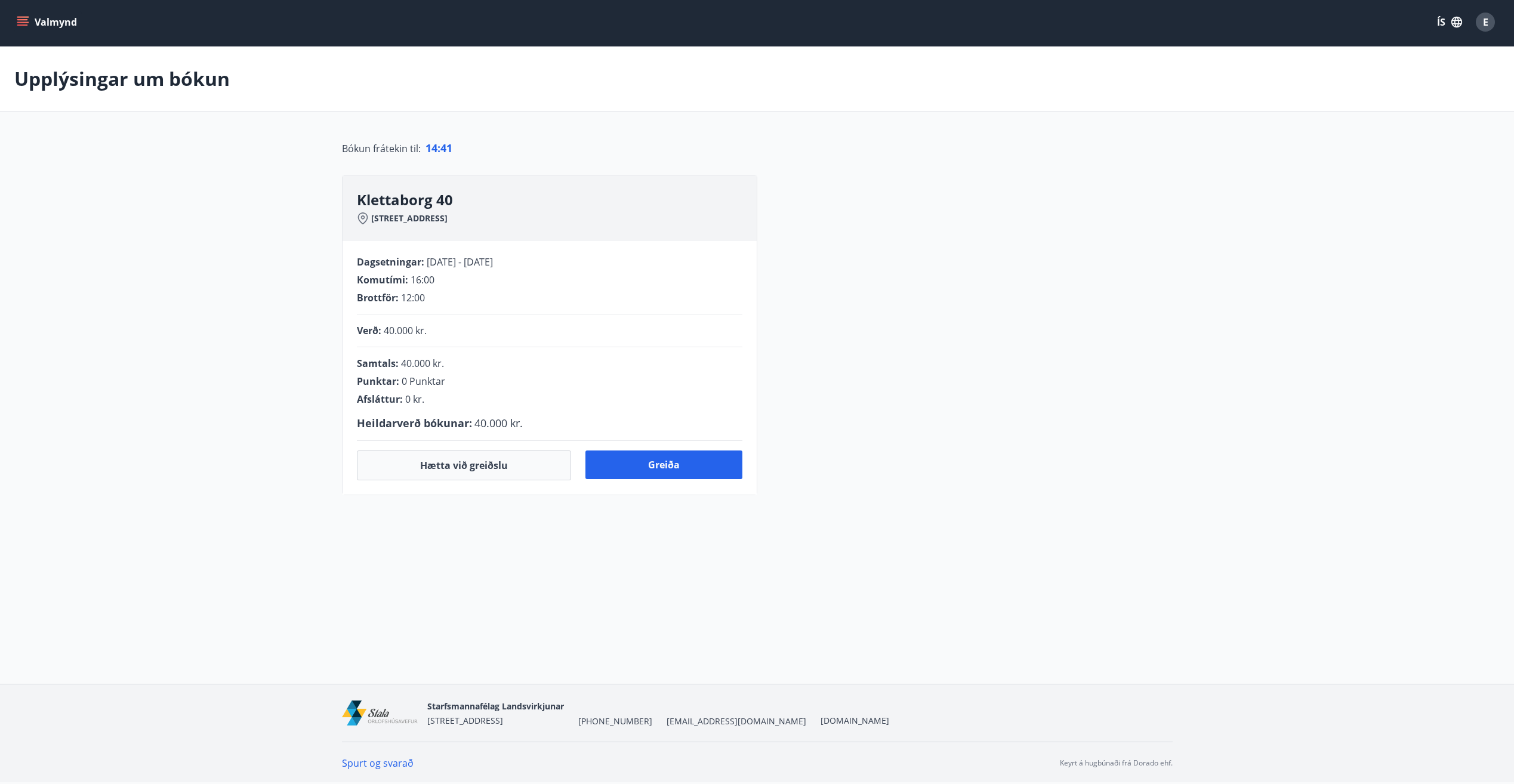
scroll to position [6, 0]
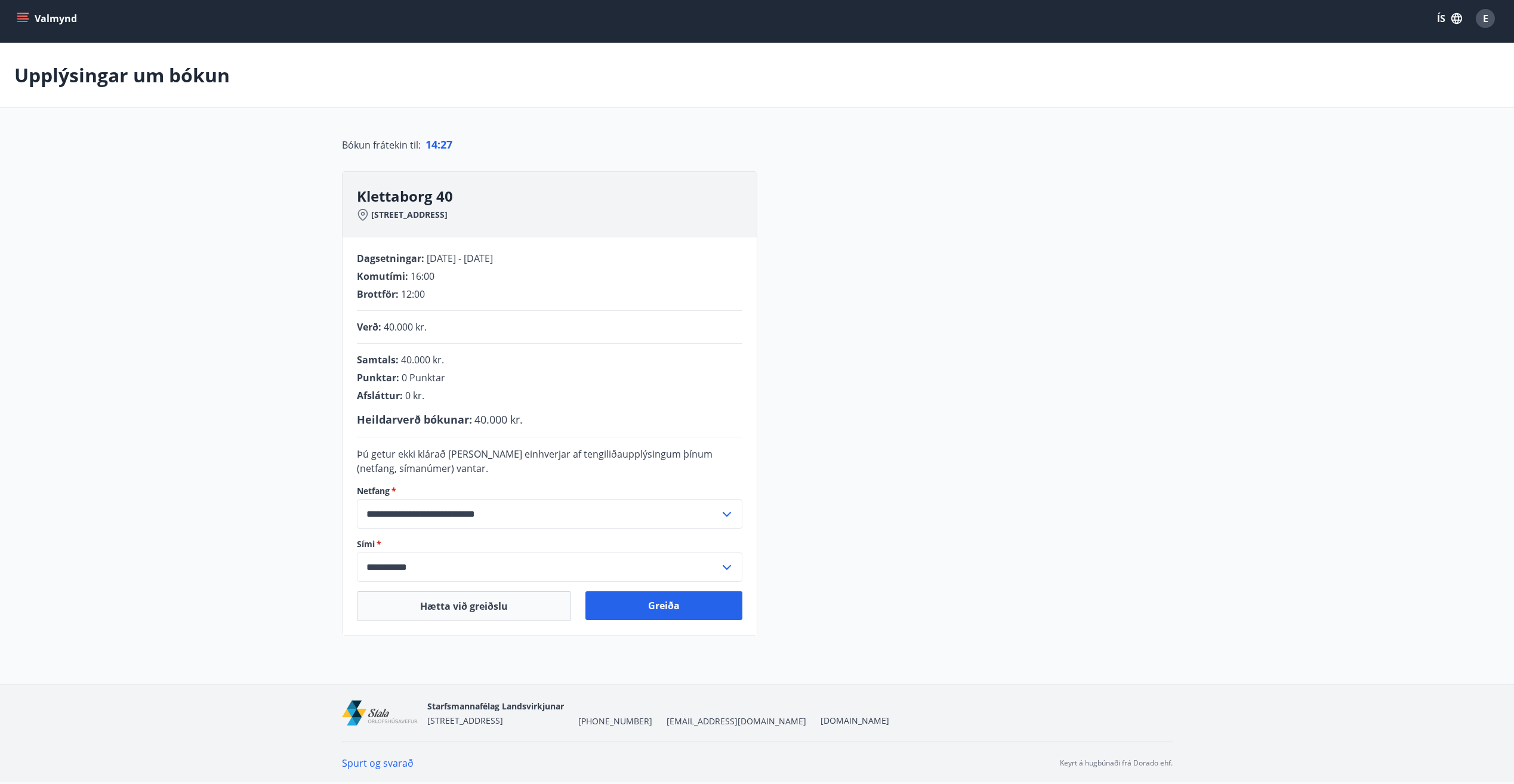
click at [731, 517] on icon at bounding box center [726, 514] width 14 height 14
click at [811, 493] on div "**********" at bounding box center [757, 404] width 831 height 465
click at [688, 606] on button "Greiða" at bounding box center [664, 606] width 157 height 29
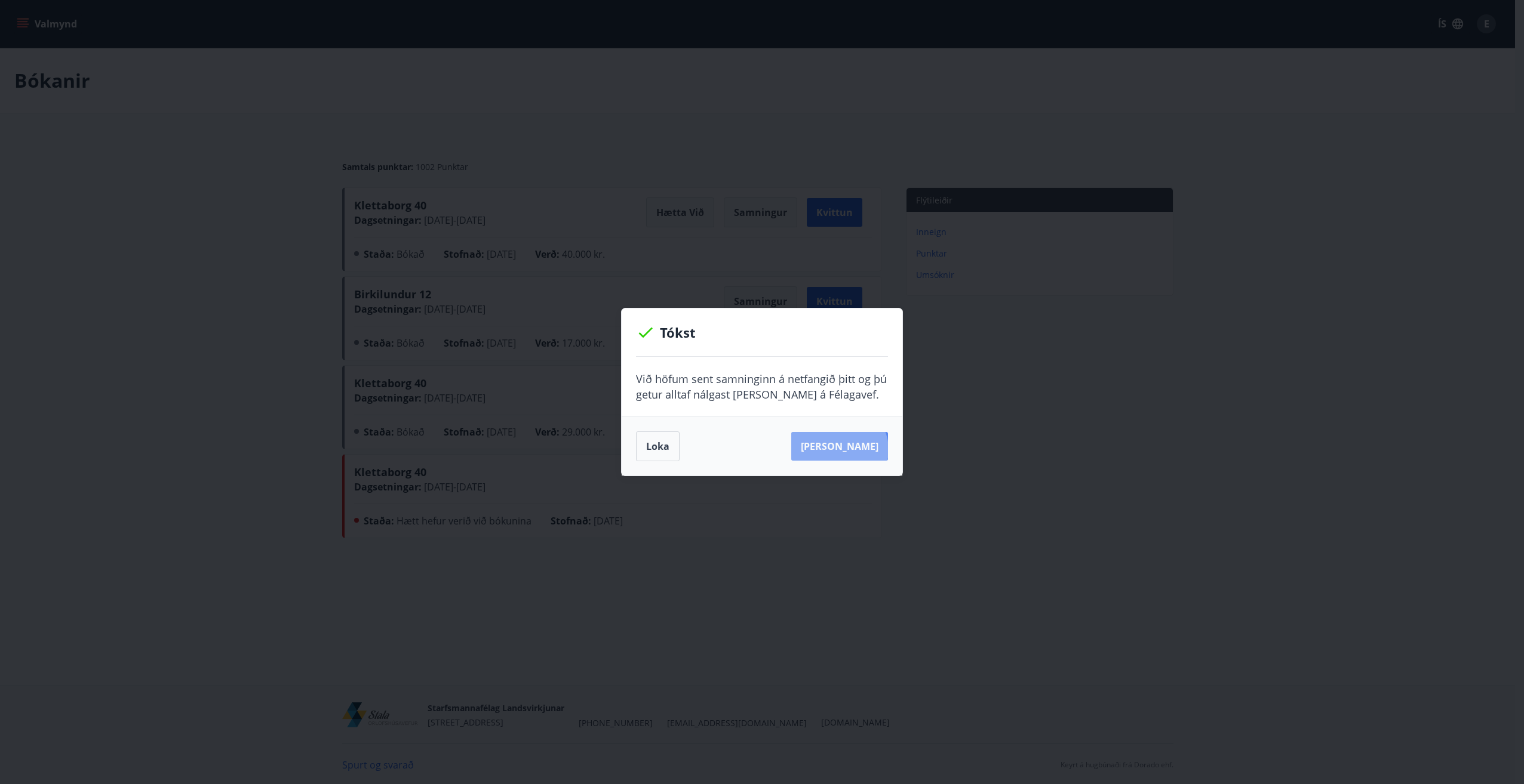
click at [857, 449] on button "[PERSON_NAME]" at bounding box center [839, 446] width 96 height 29
click at [657, 447] on button "Loka" at bounding box center [657, 447] width 44 height 30
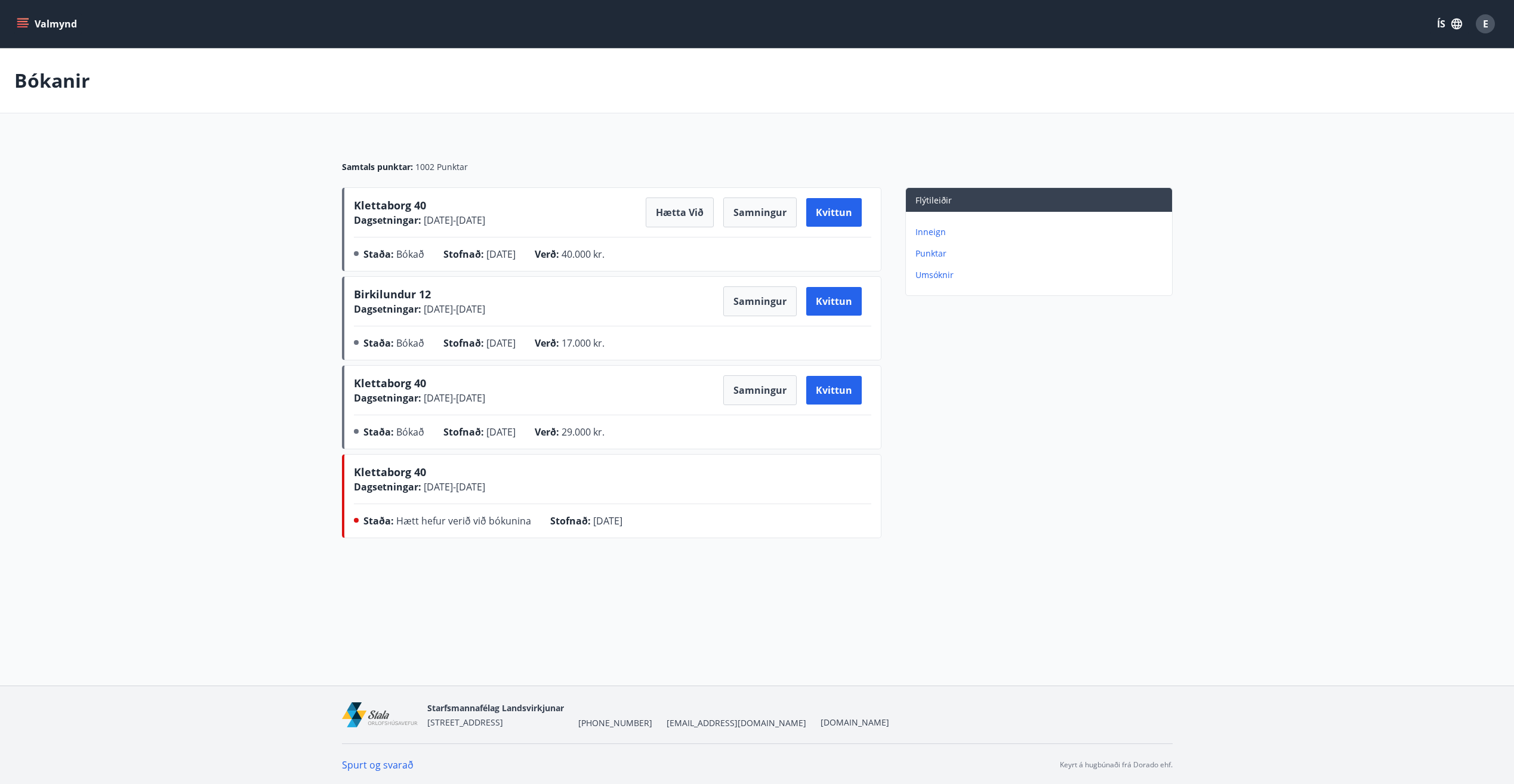
click at [928, 235] on p "Inneign" at bounding box center [1042, 232] width 252 height 12
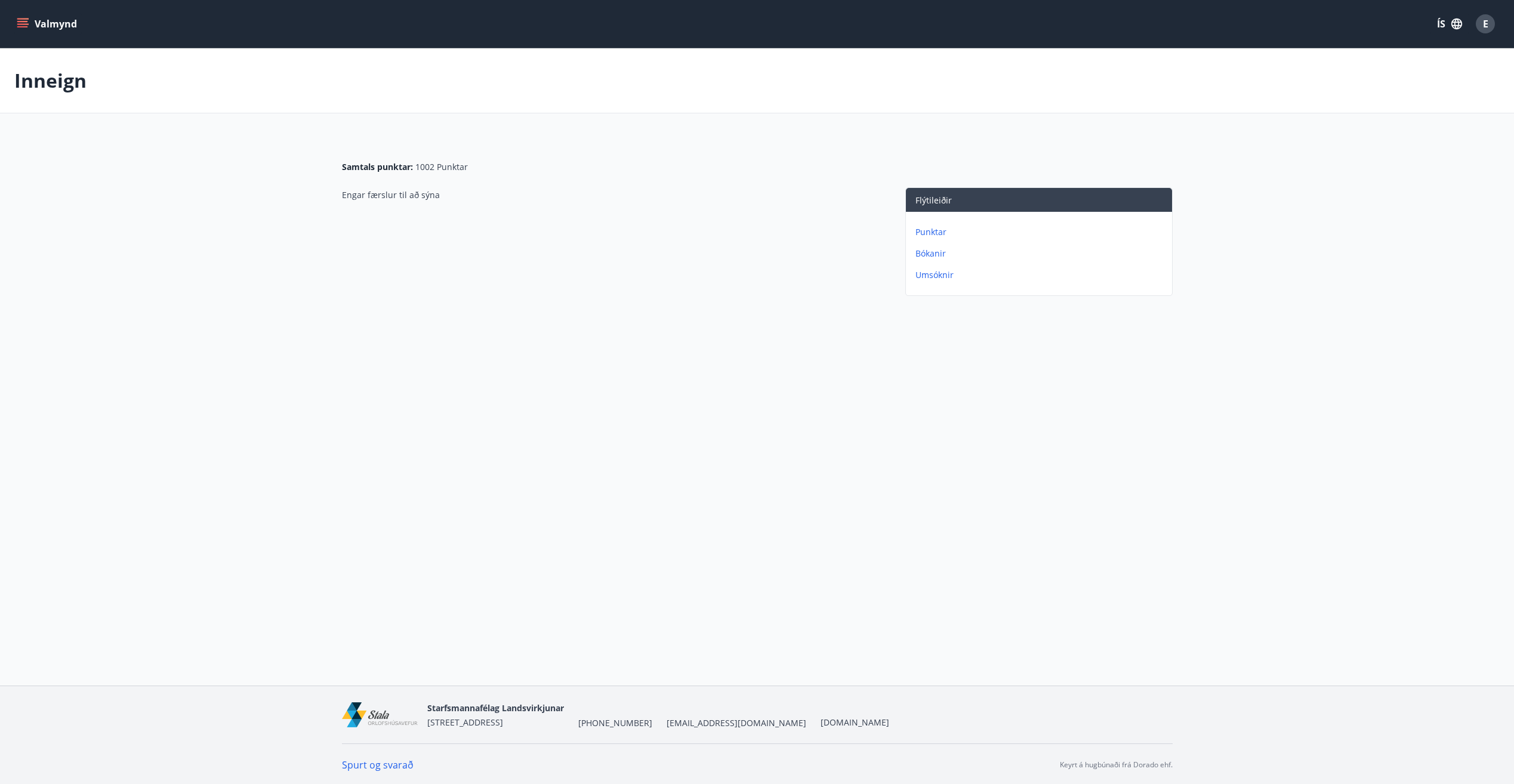
click at [935, 258] on p "Bókanir" at bounding box center [1042, 253] width 252 height 12
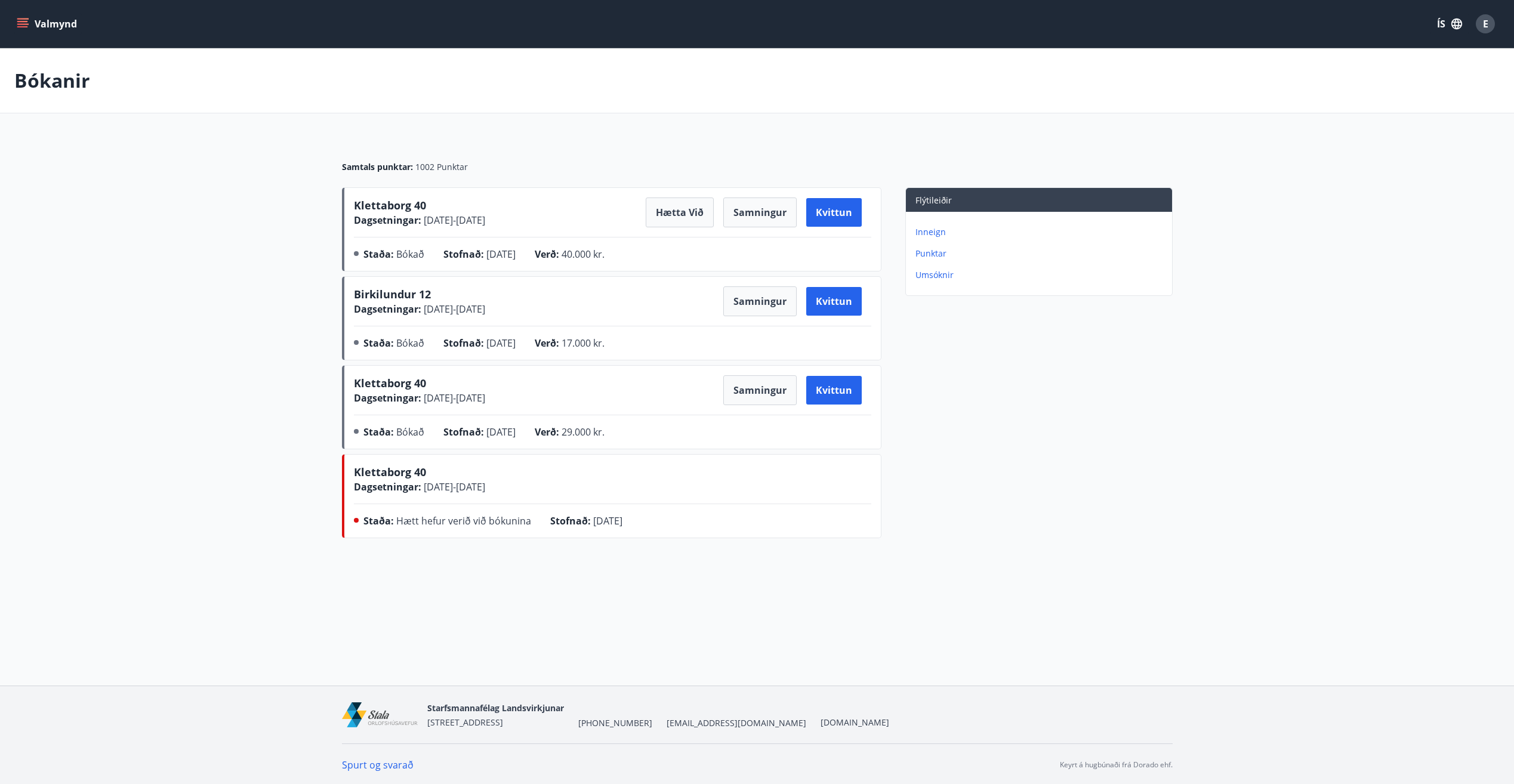
click at [936, 257] on p "Punktar" at bounding box center [1042, 253] width 252 height 12
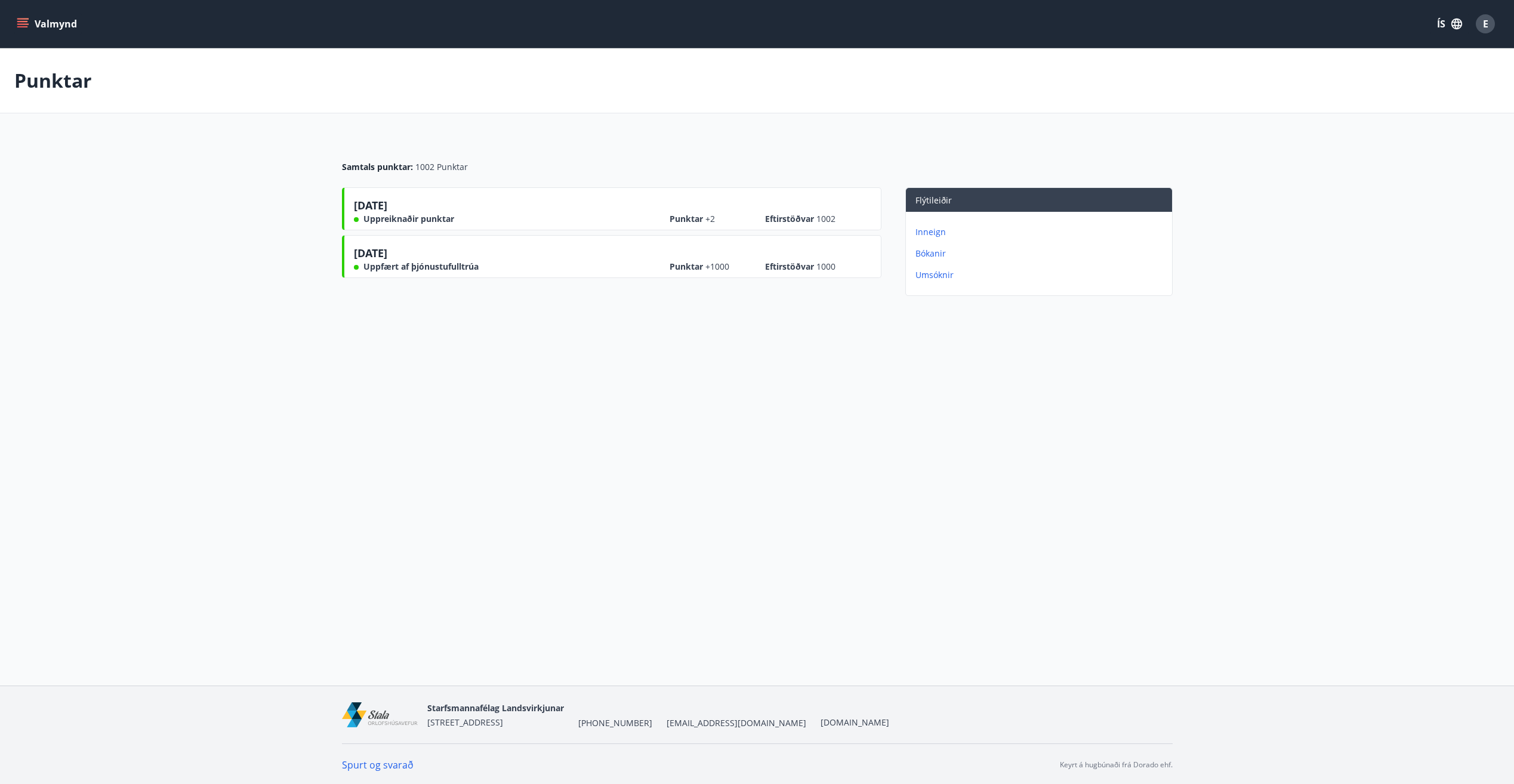
click at [932, 275] on p "Umsóknir" at bounding box center [1042, 275] width 252 height 12
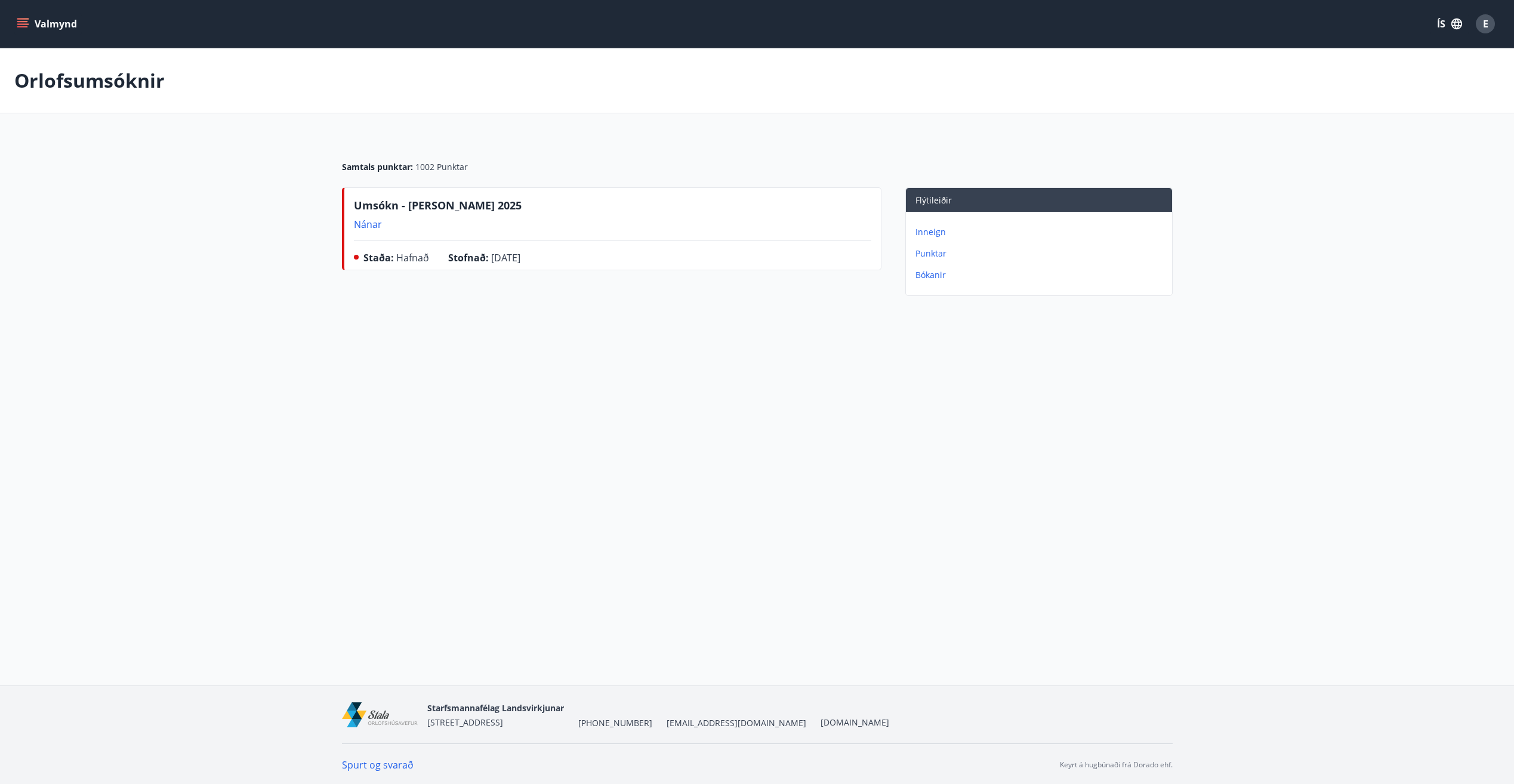
click at [933, 253] on p "Punktar" at bounding box center [1042, 253] width 252 height 12
